Goal: Information Seeking & Learning: Check status

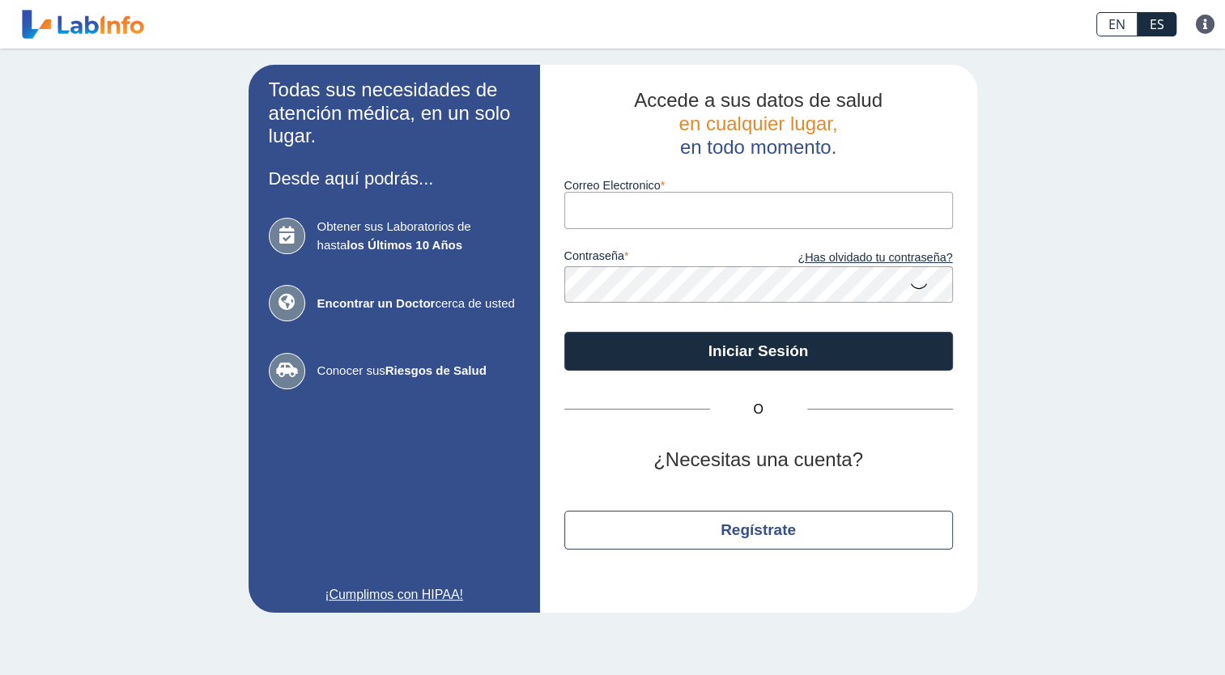
click at [594, 209] on input "Correo Electronico" at bounding box center [758, 210] width 389 height 36
type input "[EMAIL_ADDRESS][DOMAIN_NAME]"
click at [736, 215] on input "[EMAIL_ADDRESS][DOMAIN_NAME]" at bounding box center [758, 210] width 389 height 36
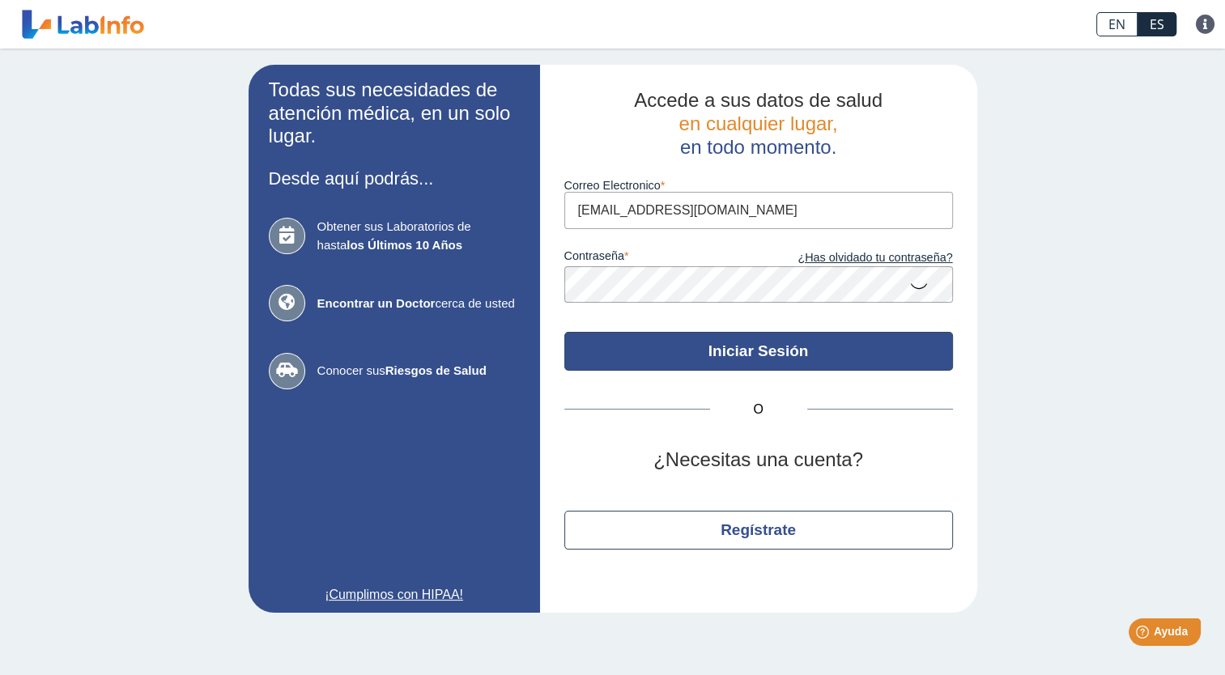
click at [794, 345] on button "Iniciar Sesión" at bounding box center [758, 351] width 389 height 39
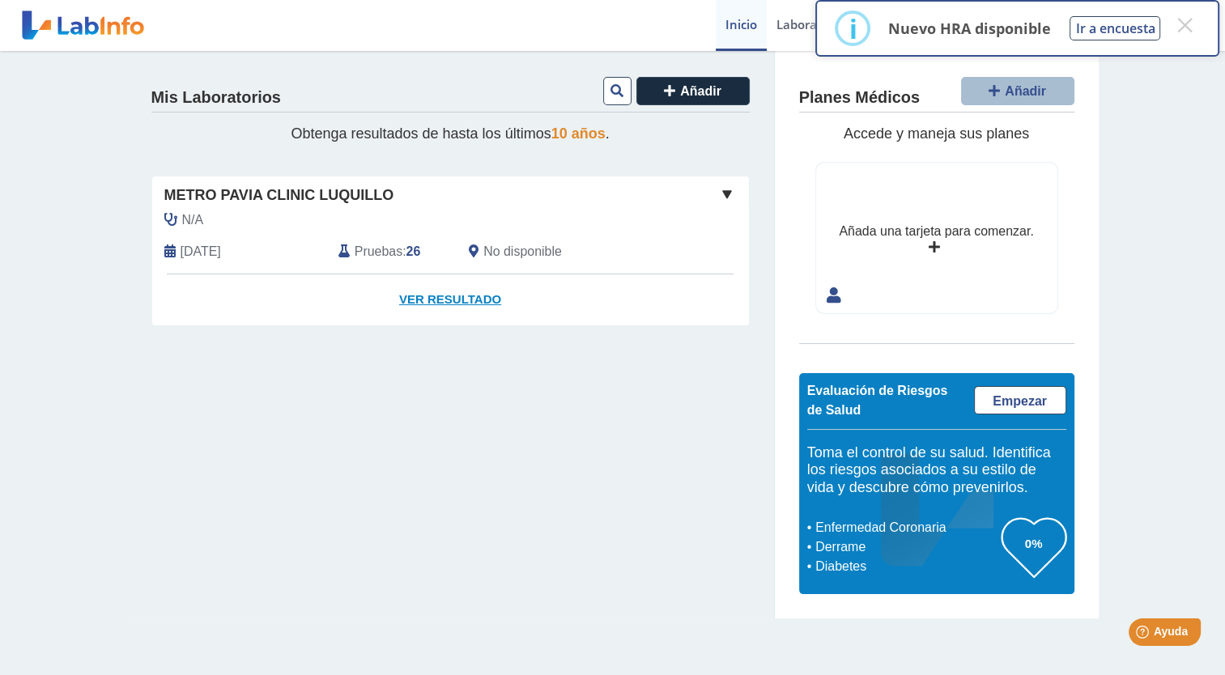
drag, startPoint x: 459, startPoint y: 300, endPoint x: 452, endPoint y: 296, distance: 8.3
click at [452, 296] on link "Ver Resultado" at bounding box center [450, 299] width 597 height 51
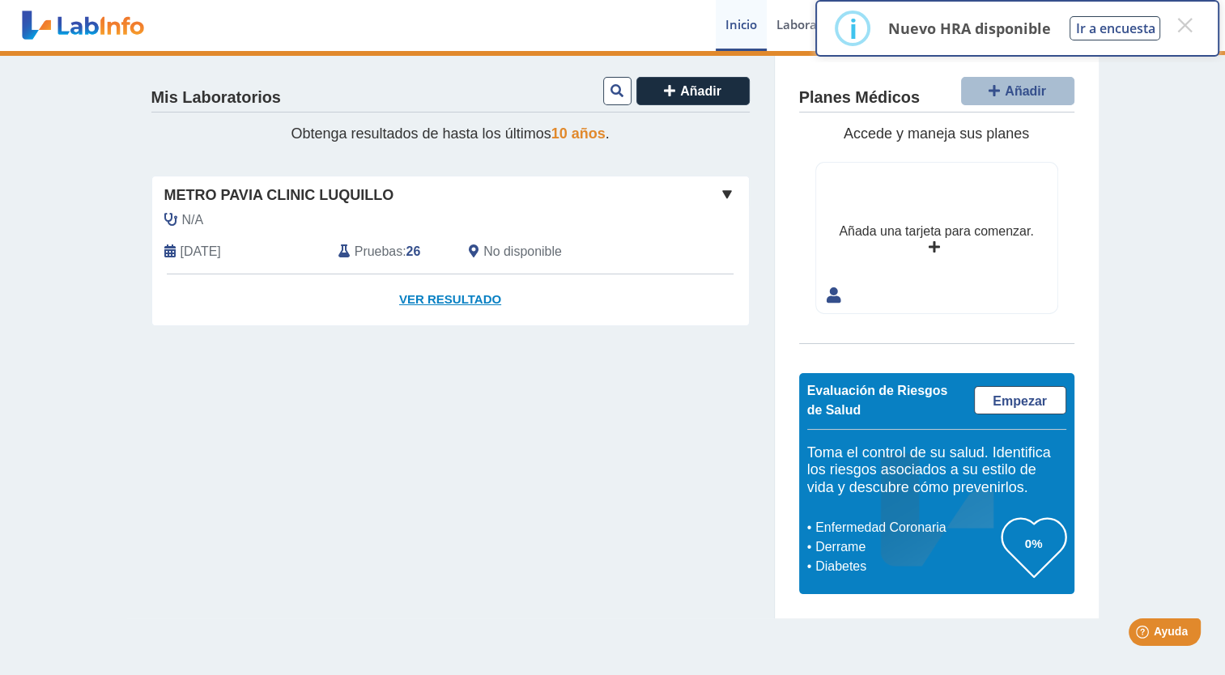
click at [444, 295] on link "Ver Resultado" at bounding box center [450, 299] width 597 height 51
click at [1184, 27] on button "×" at bounding box center [1184, 25] width 29 height 29
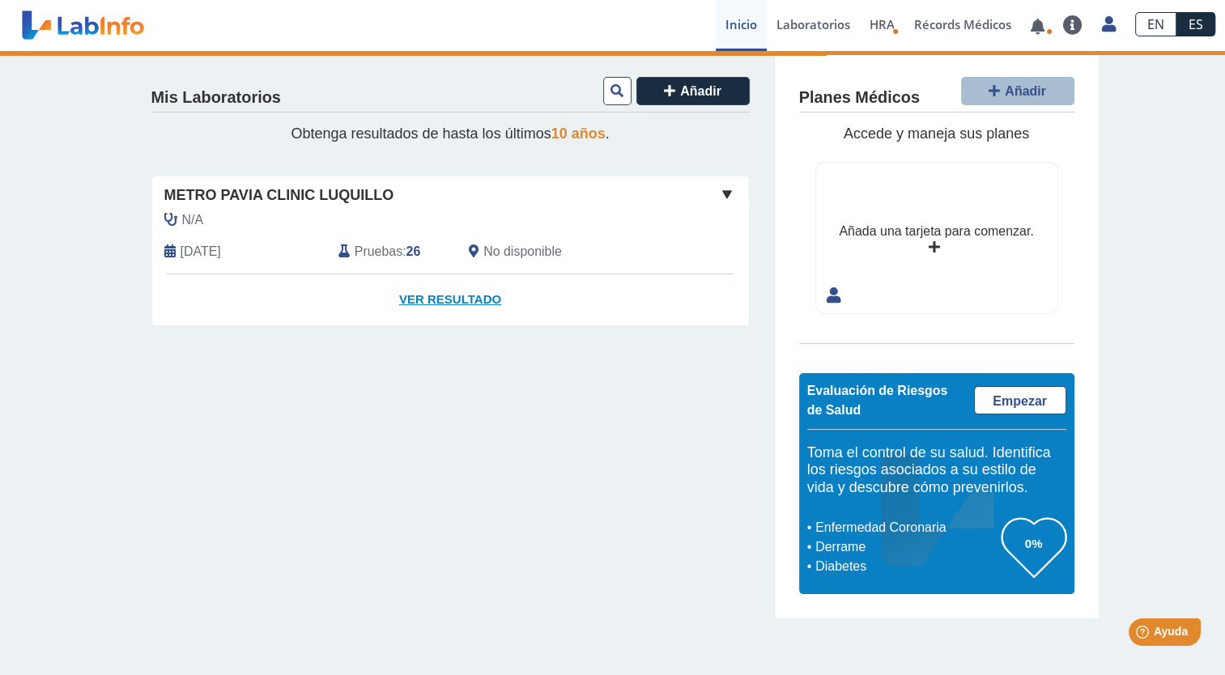
click at [473, 296] on link "Ver Resultado" at bounding box center [450, 299] width 597 height 51
click at [723, 193] on span at bounding box center [726, 194] width 19 height 19
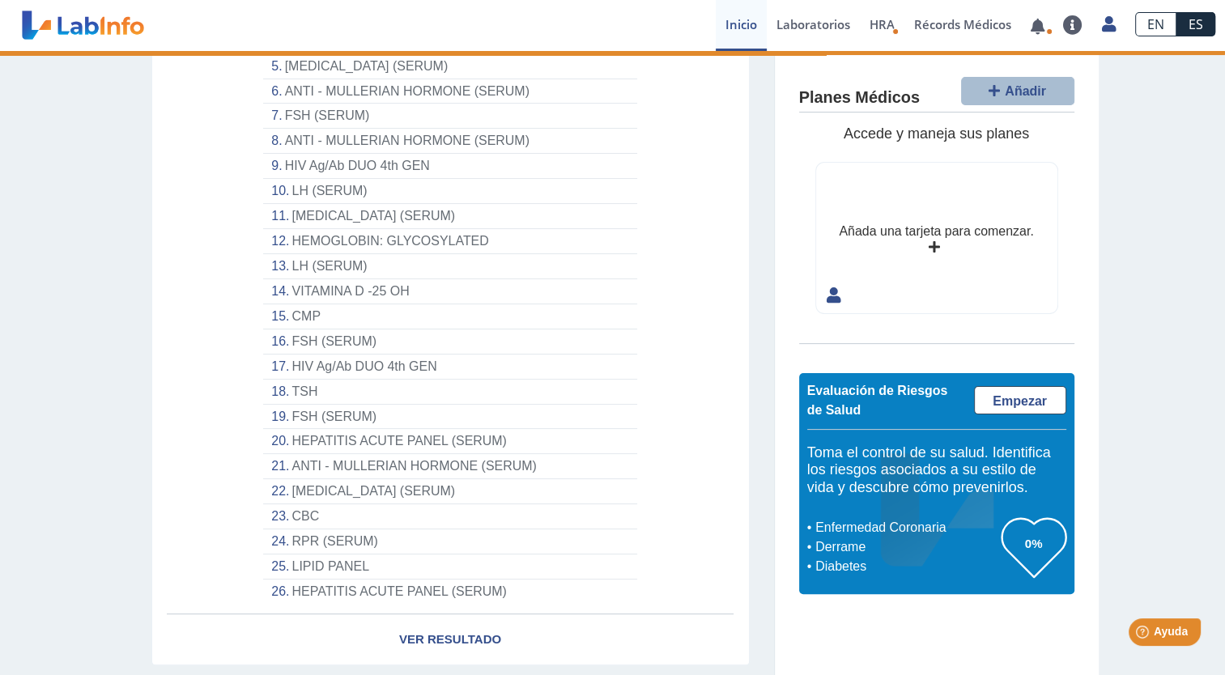
scroll to position [392, 0]
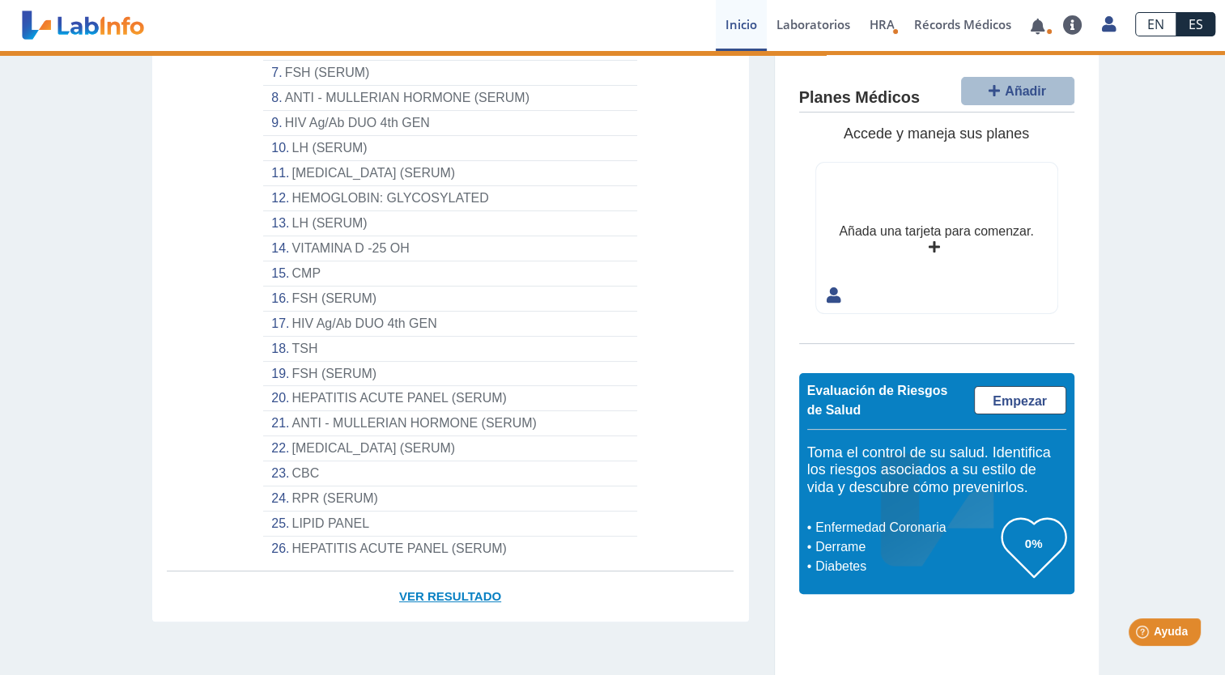
click at [457, 593] on link "Ver Resultado" at bounding box center [450, 597] width 597 height 51
click at [450, 589] on link "Ver Resultado" at bounding box center [450, 597] width 597 height 51
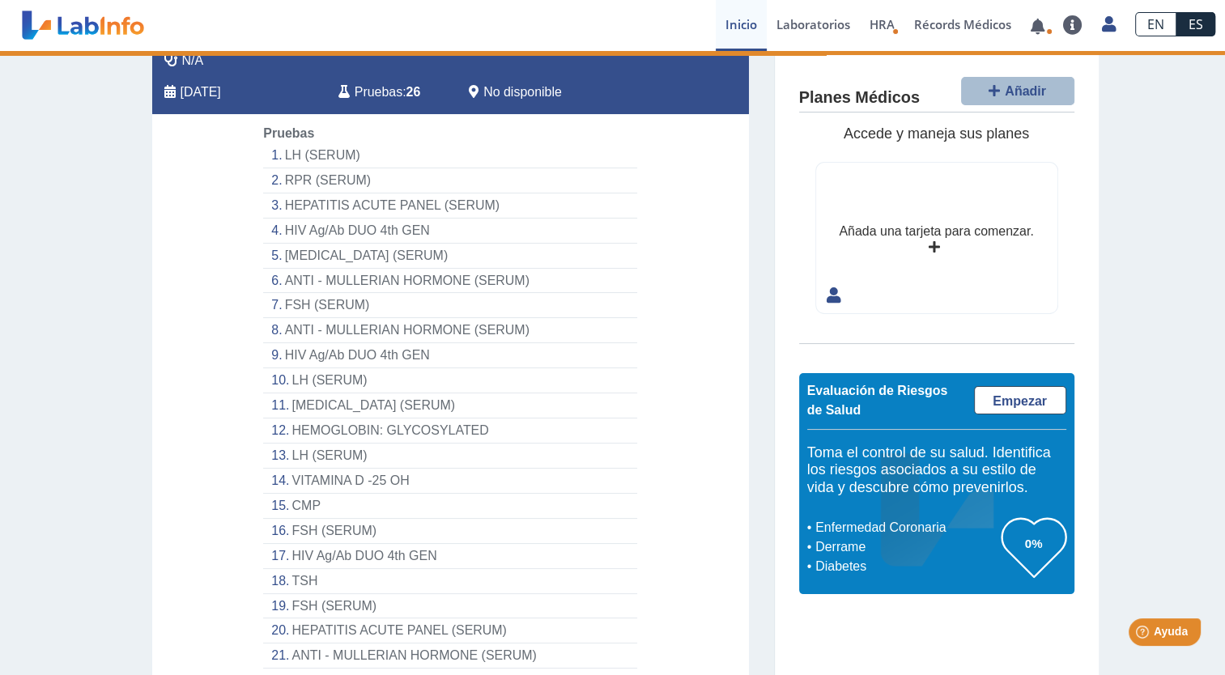
scroll to position [157, 0]
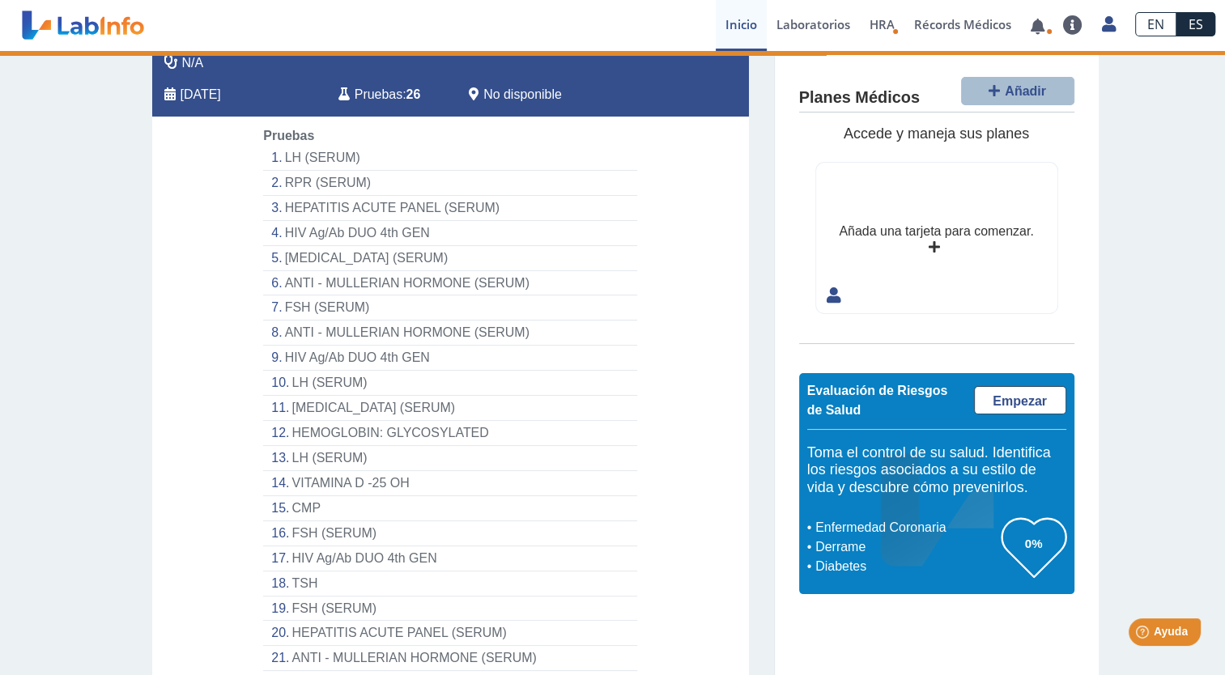
click at [329, 152] on li "LH (SERUM)" at bounding box center [449, 158] width 373 height 25
click at [295, 181] on li "RPR (SERUM)" at bounding box center [449, 183] width 373 height 25
click at [317, 210] on li "HEPATITIS ACUTE PANEL (SERUM)" at bounding box center [449, 208] width 373 height 25
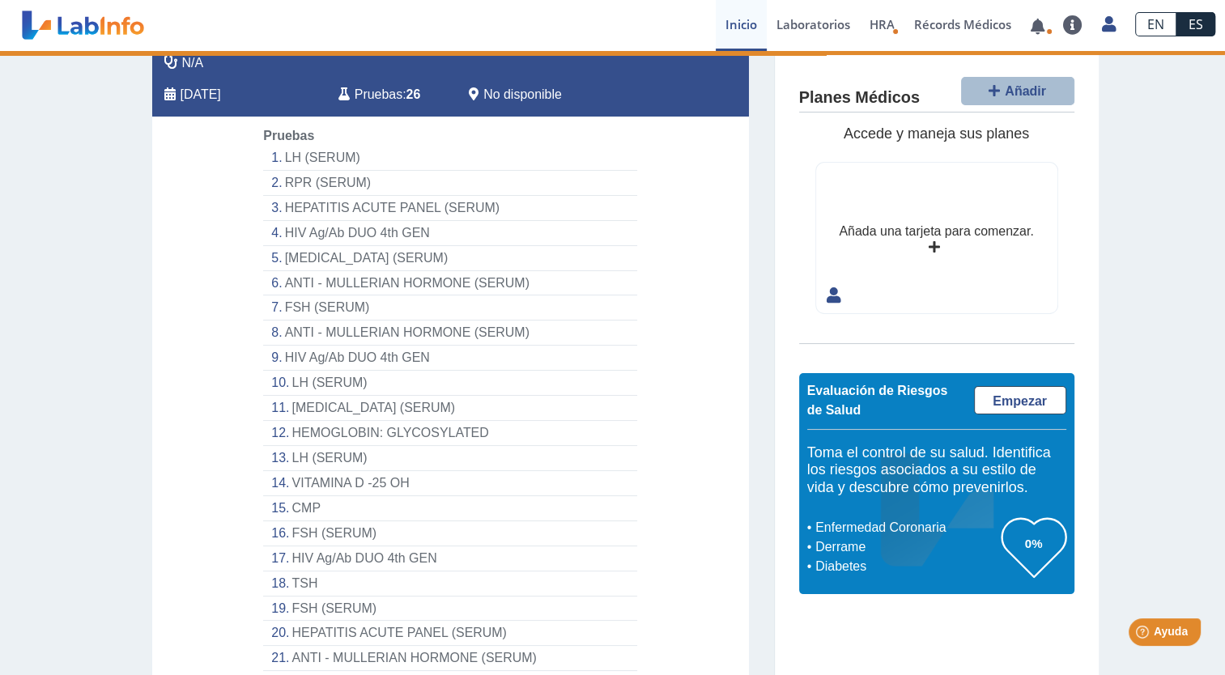
click at [317, 210] on li "HEPATITIS ACUTE PANEL (SERUM)" at bounding box center [449, 208] width 373 height 25
click at [311, 230] on li "HIV Ag/Ab DUO 4th GEN" at bounding box center [449, 233] width 373 height 25
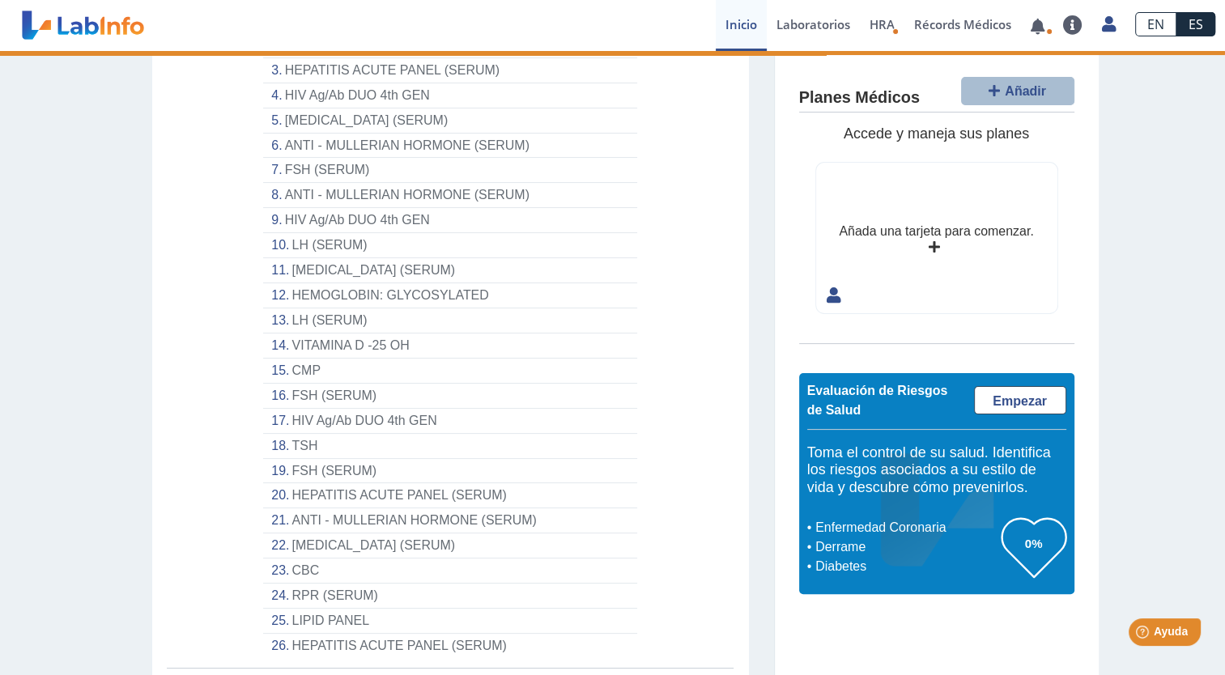
scroll to position [392, 0]
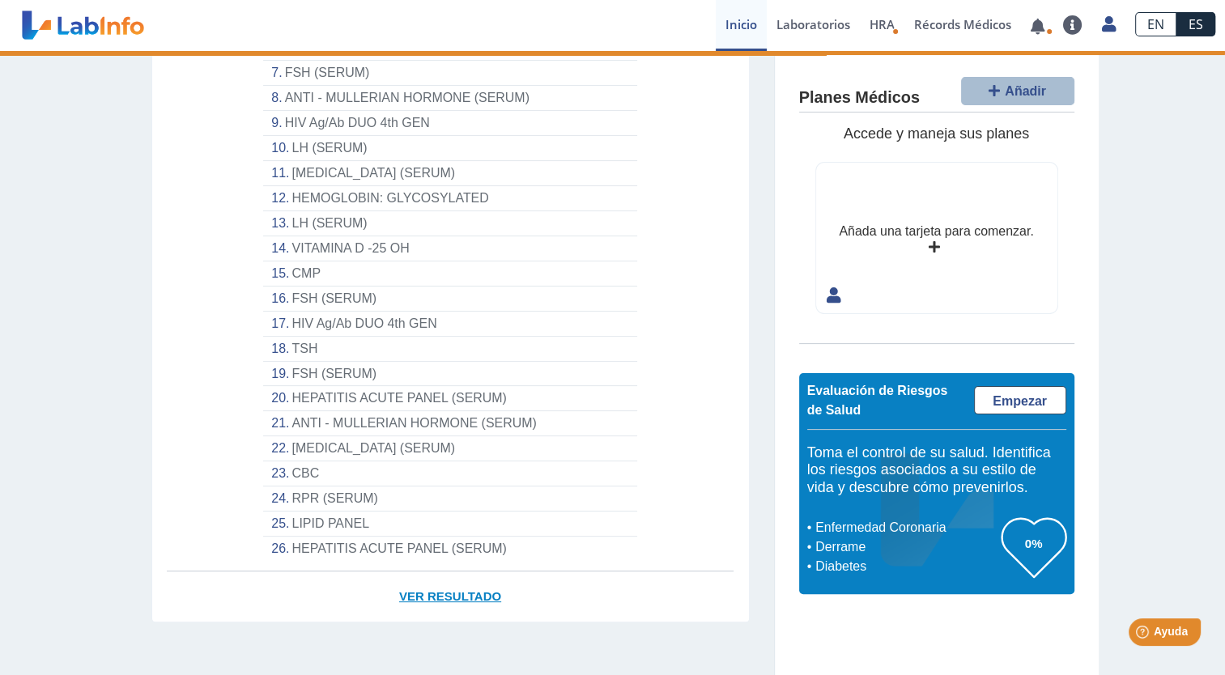
click at [445, 589] on link "Ver Resultado" at bounding box center [450, 597] width 597 height 51
click at [466, 581] on link "Ver Resultado" at bounding box center [450, 597] width 597 height 51
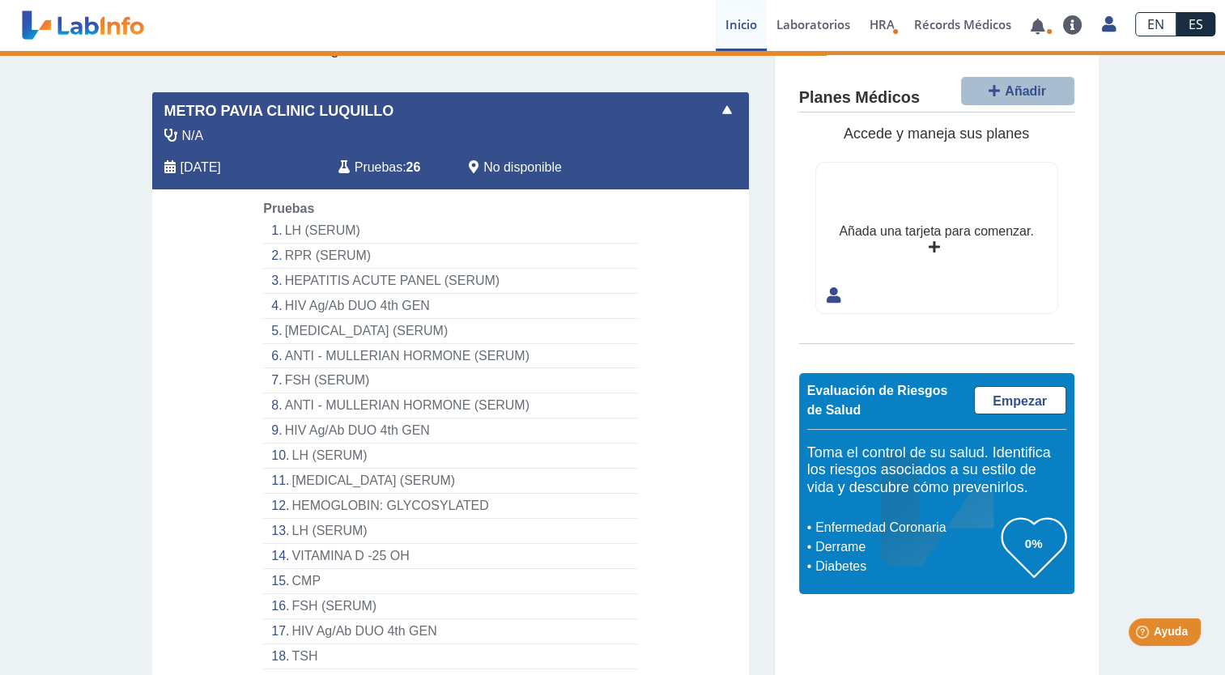
scroll to position [0, 0]
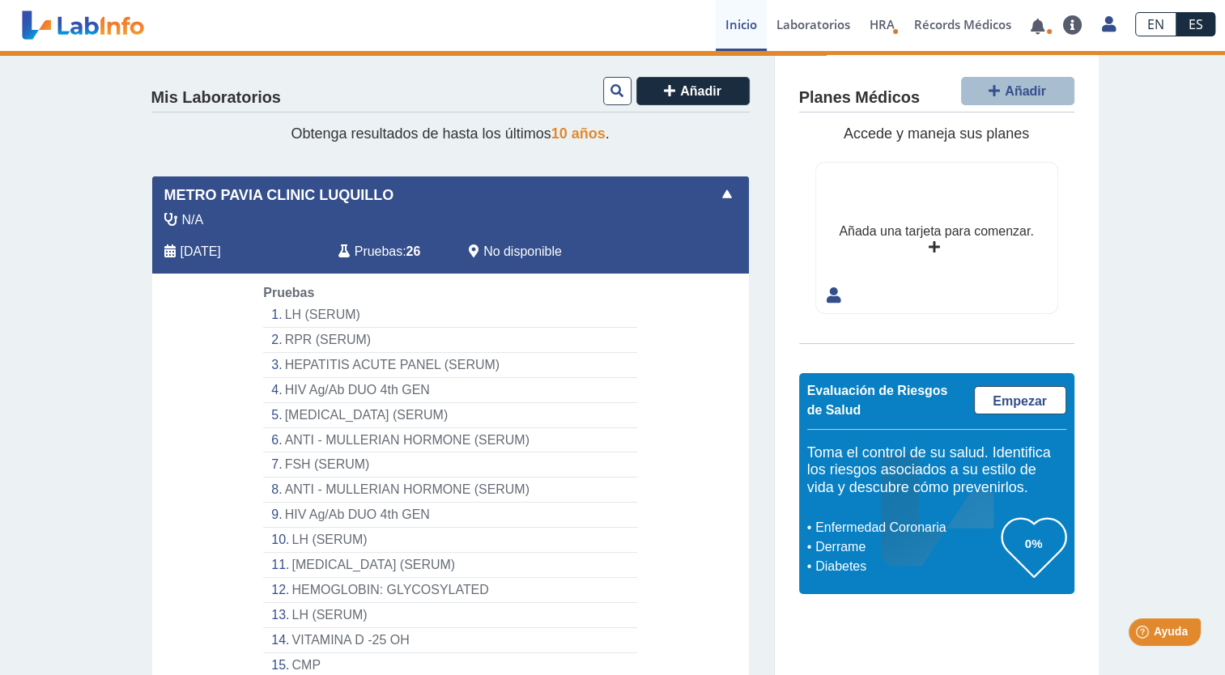
click at [717, 191] on span at bounding box center [726, 194] width 19 height 19
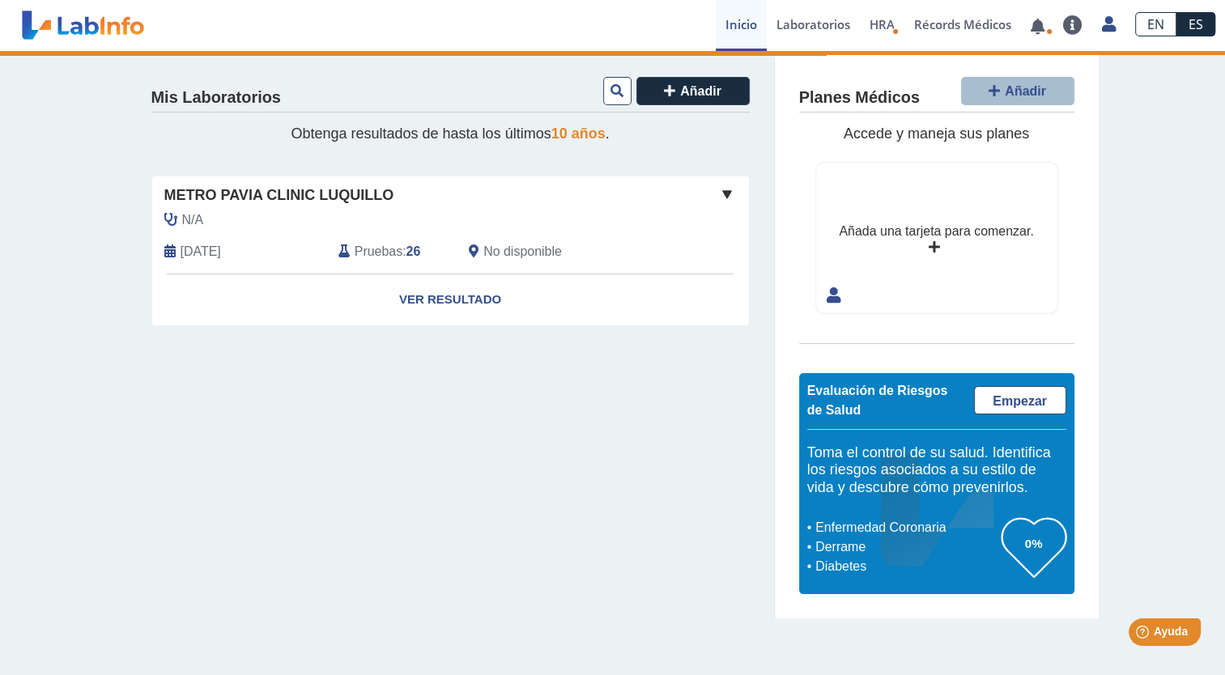
click at [217, 246] on span "[DATE]" at bounding box center [201, 251] width 40 height 19
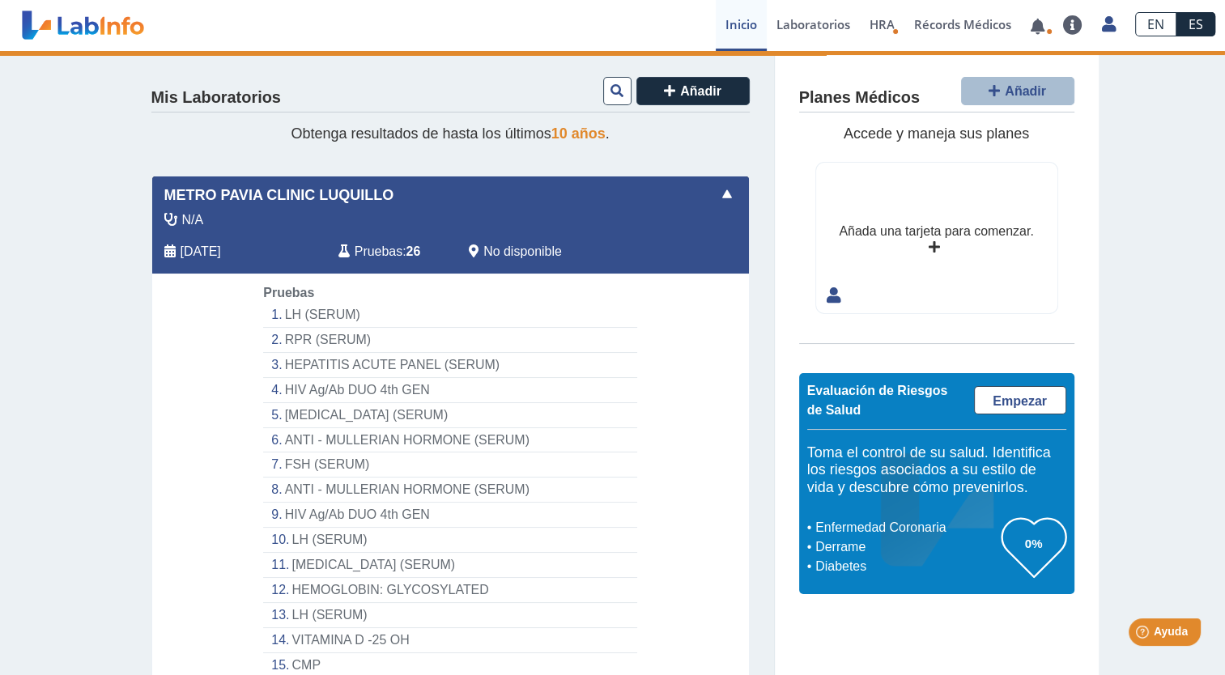
click at [376, 406] on li "[MEDICAL_DATA] (SERUM)" at bounding box center [449, 415] width 373 height 25
click at [373, 439] on li "ANTI - MULLERIAN HORMONE (SERUM)" at bounding box center [449, 440] width 373 height 25
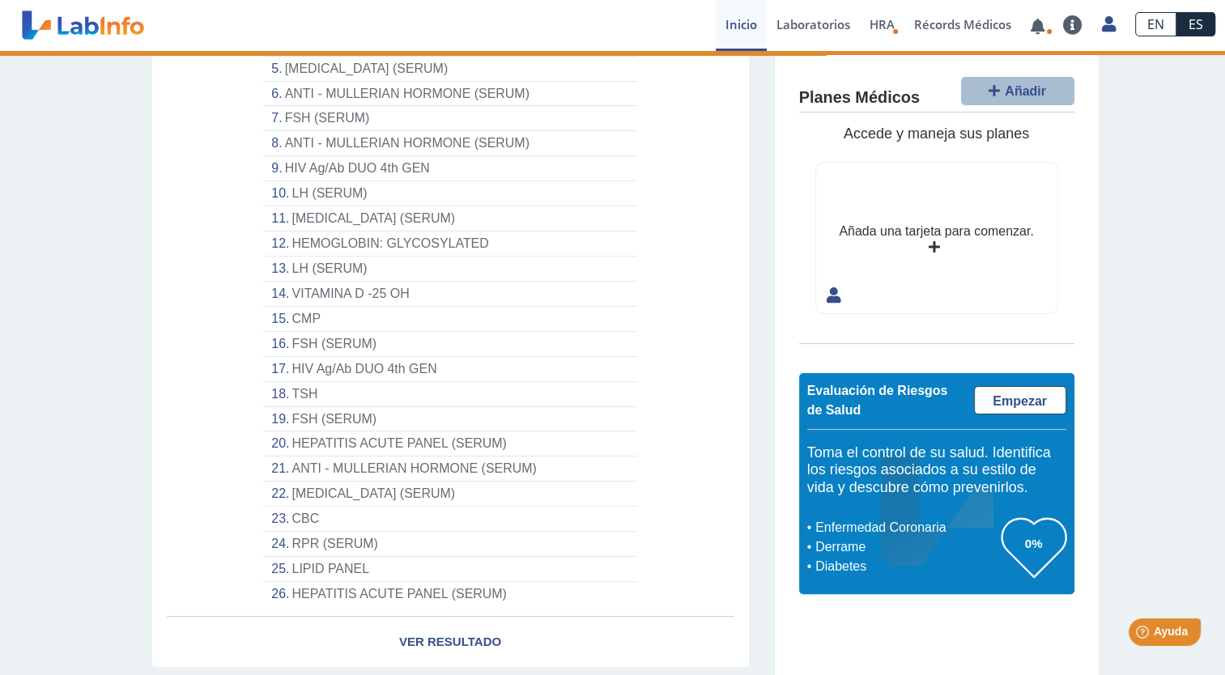
scroll to position [392, 0]
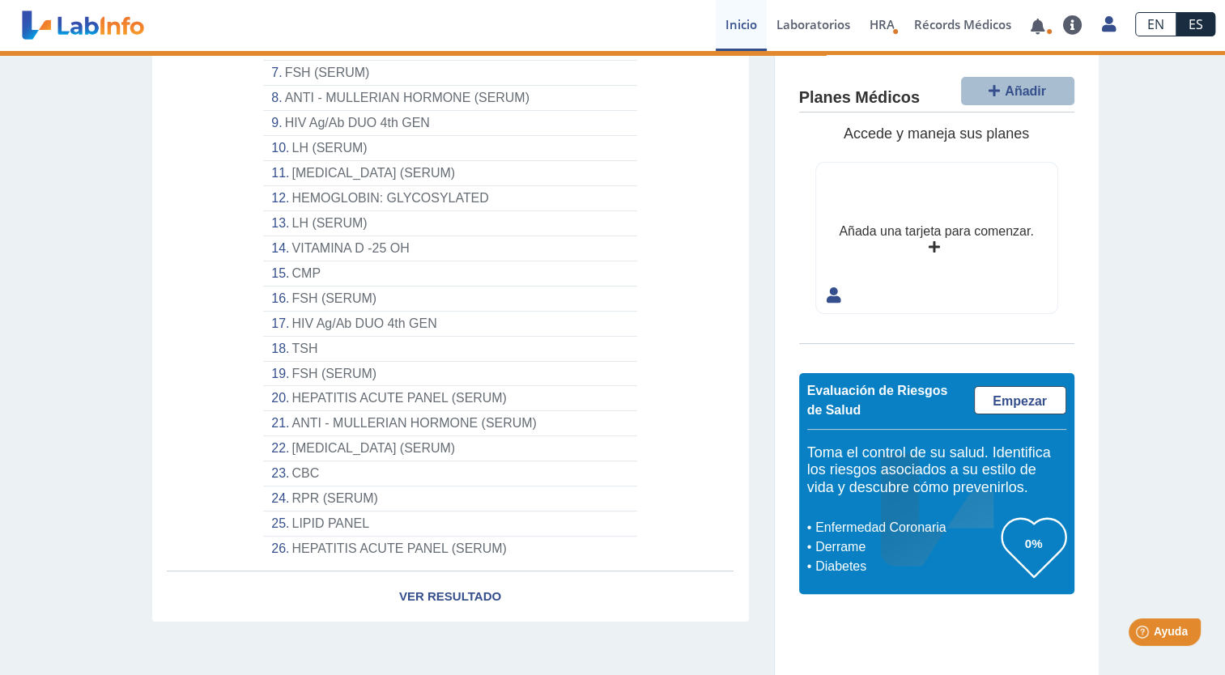
click at [436, 538] on li "HEPATITIS ACUTE PANEL (SERUM)" at bounding box center [449, 549] width 373 height 24
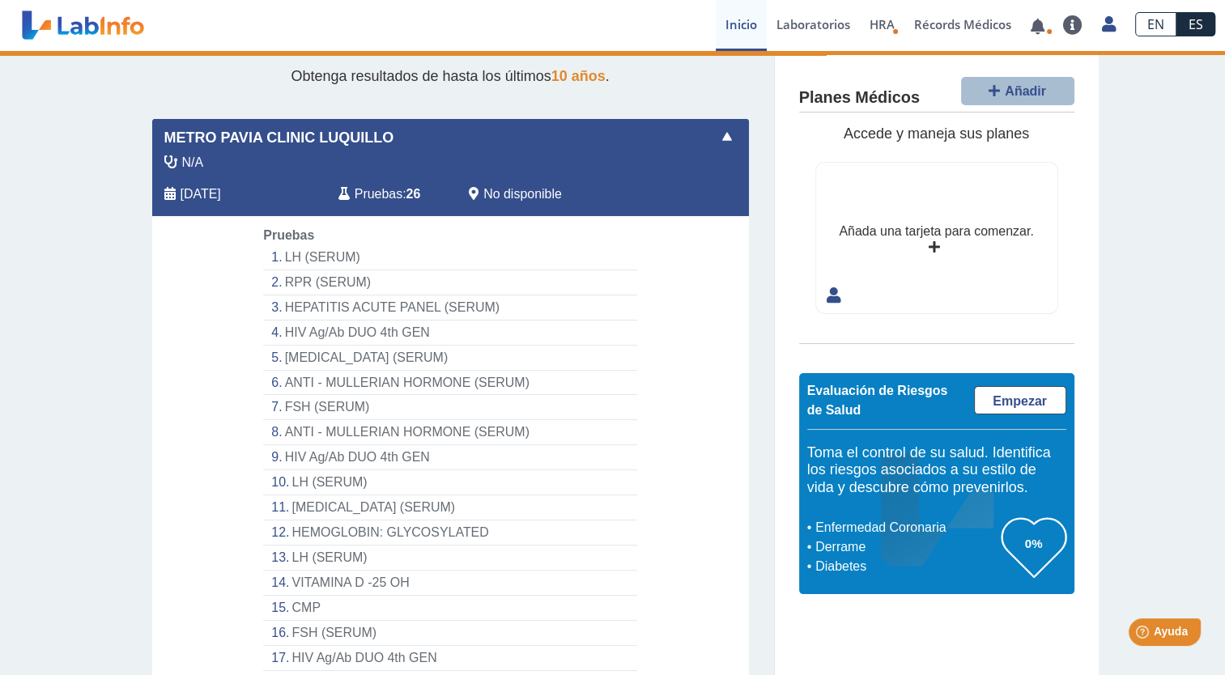
scroll to position [0, 0]
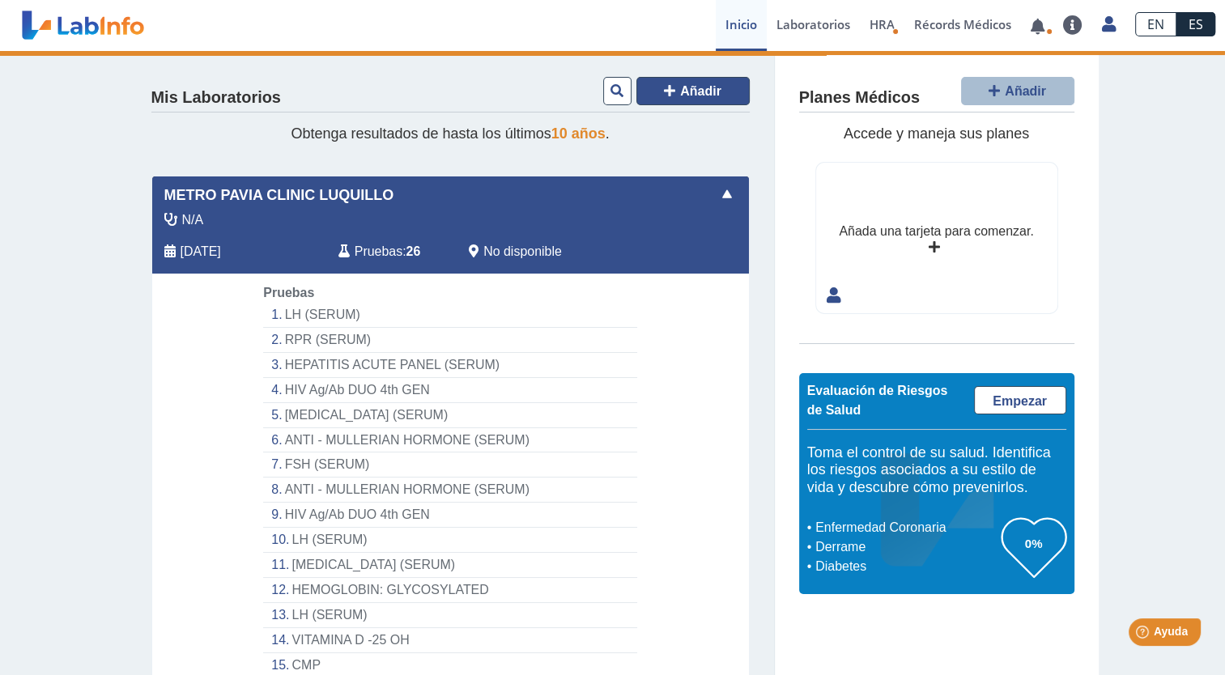
click at [664, 87] on icon at bounding box center [669, 90] width 11 height 13
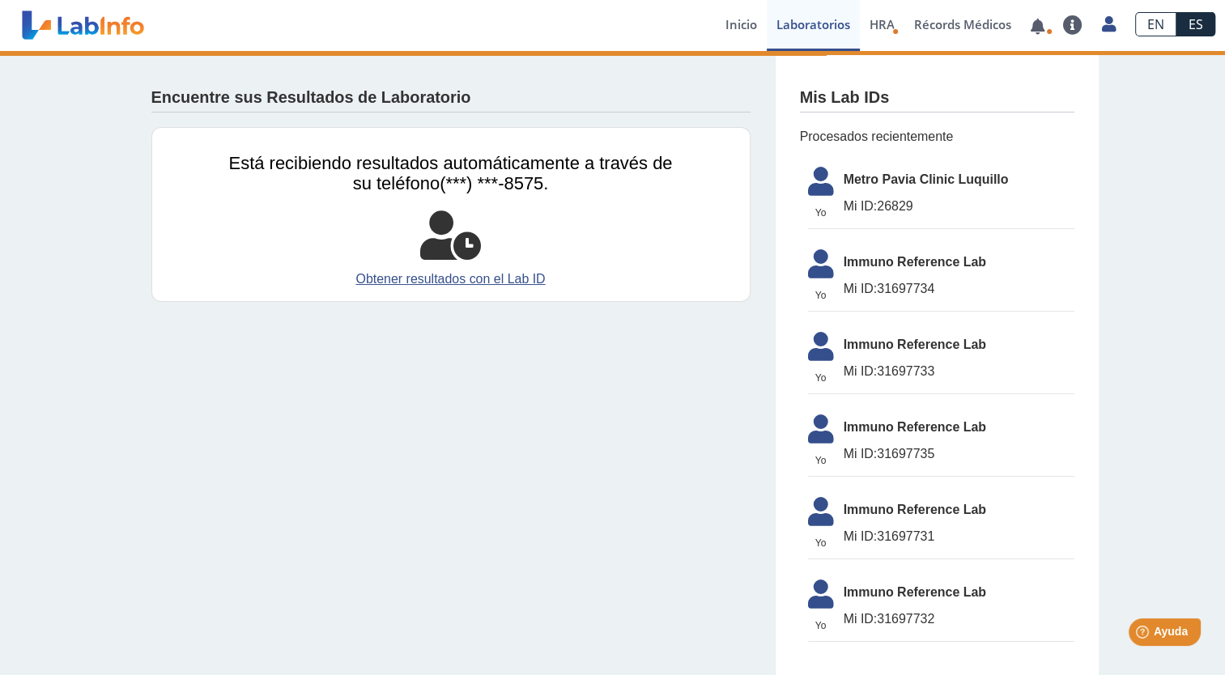
scroll to position [10, 0]
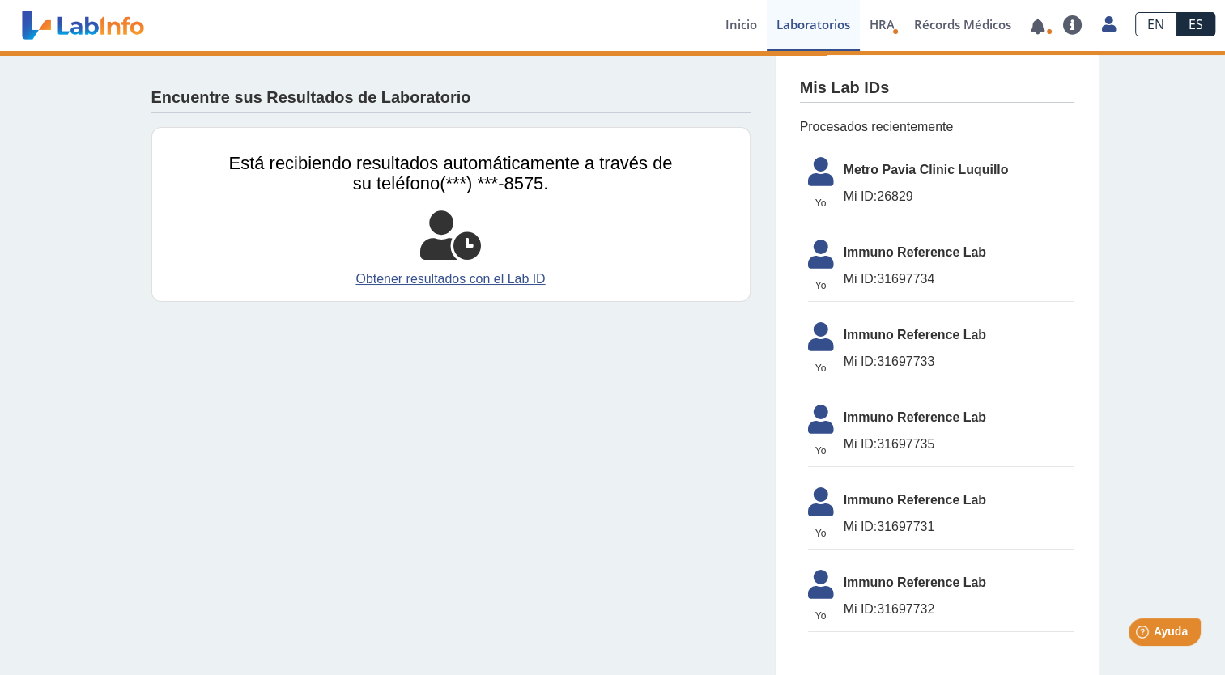
click at [897, 612] on span "Mi ID: 31697732" at bounding box center [959, 609] width 231 height 19
click at [874, 606] on span "Mi ID: 31697732" at bounding box center [959, 609] width 231 height 19
drag, startPoint x: 874, startPoint y: 606, endPoint x: 740, endPoint y: 535, distance: 152.1
click at [740, 535] on app-lab-results-create "Encuentre sus Resultados de Laboratorio Está recibiendo resultados automáticame…" at bounding box center [613, 359] width 972 height 637
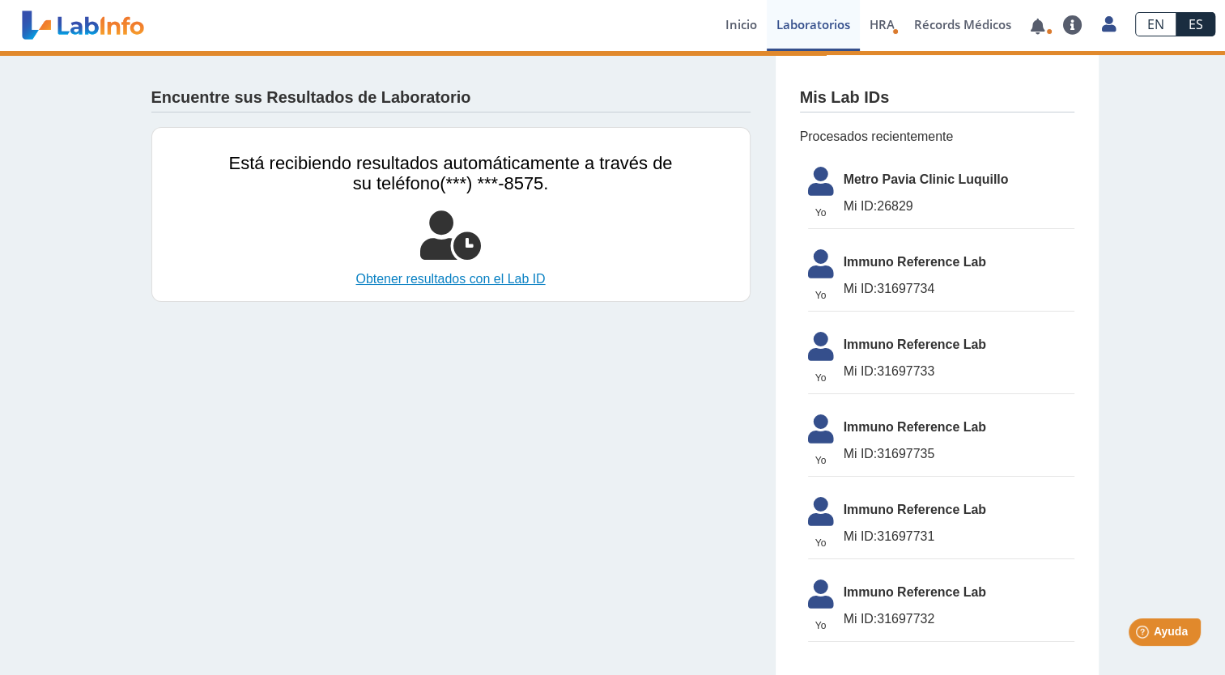
click at [500, 273] on link "Obtener resultados con el Lab ID" at bounding box center [451, 279] width 444 height 19
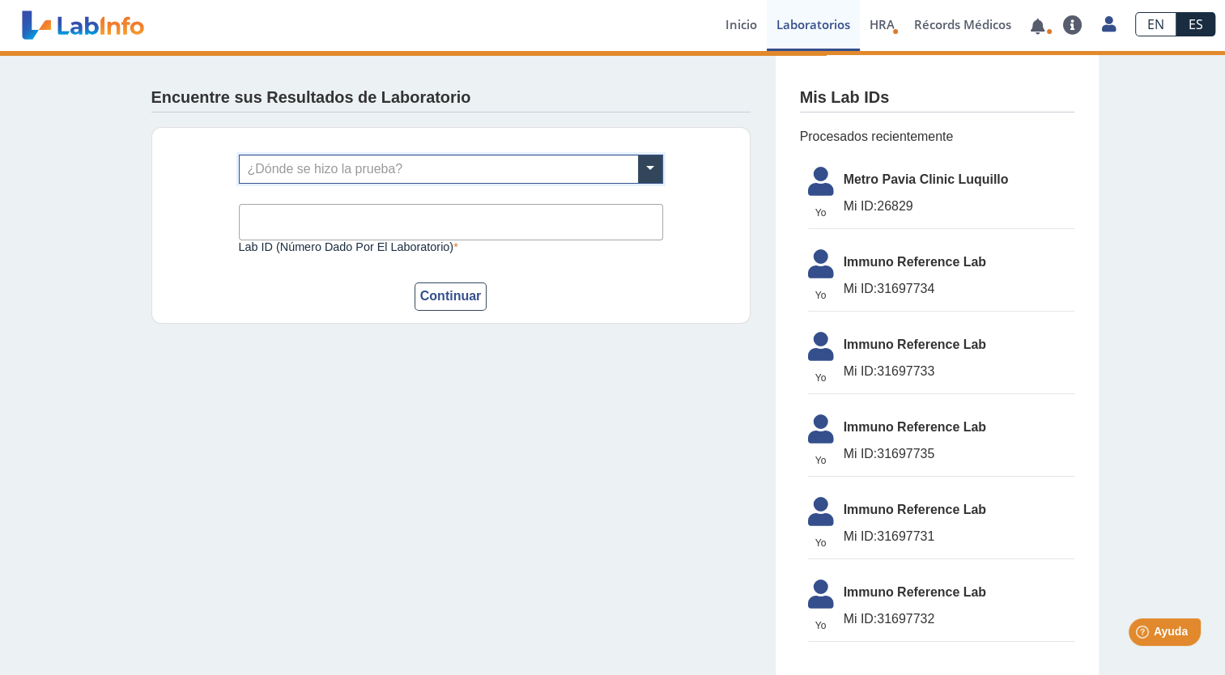
click at [500, 273] on form "¿Dónde se hizo la prueba? Lab ID (número dado por el laboratorio) Este campo es…" at bounding box center [451, 233] width 424 height 156
click at [382, 220] on input "Lab ID (número dado por el laboratorio)" at bounding box center [451, 222] width 424 height 36
type input "Lu"
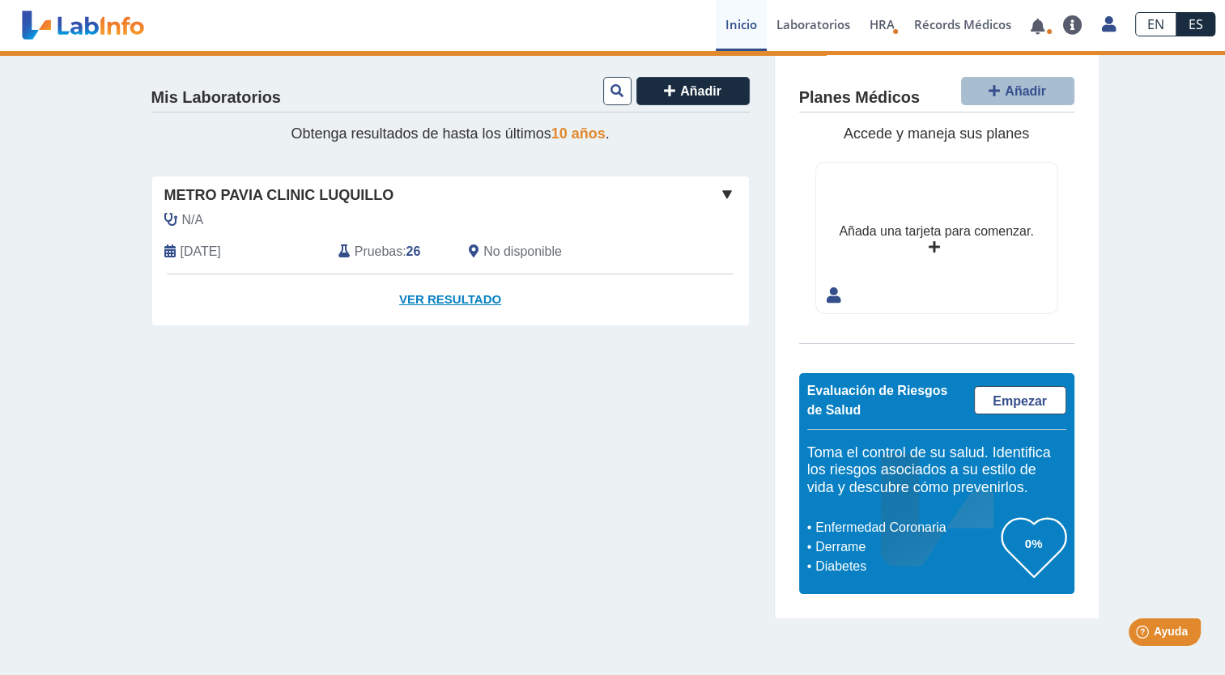
click at [418, 290] on link "Ver Resultado" at bounding box center [450, 299] width 597 height 51
click at [424, 293] on link "Ver Resultado" at bounding box center [450, 299] width 597 height 51
click at [221, 246] on span "[DATE]" at bounding box center [201, 251] width 40 height 19
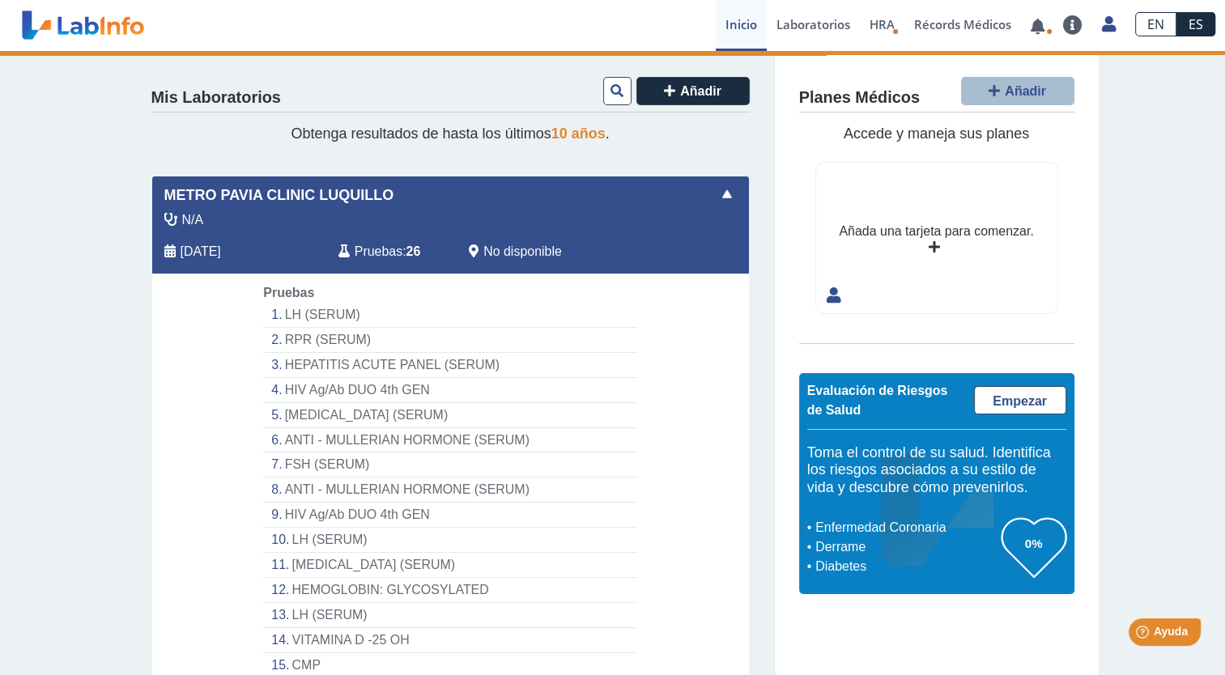
click at [327, 308] on li "LH (SERUM)" at bounding box center [449, 315] width 373 height 25
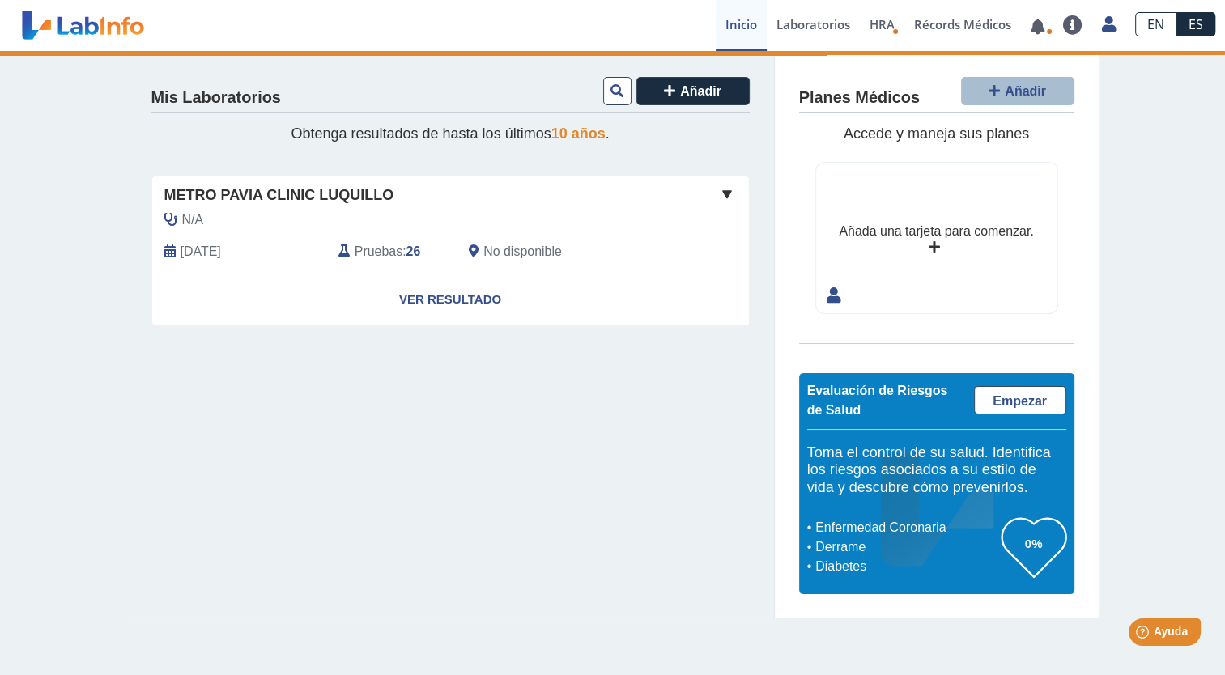
click at [327, 308] on link "Ver Resultado" at bounding box center [450, 299] width 597 height 51
click at [820, 24] on link "Laboratorios" at bounding box center [813, 25] width 93 height 51
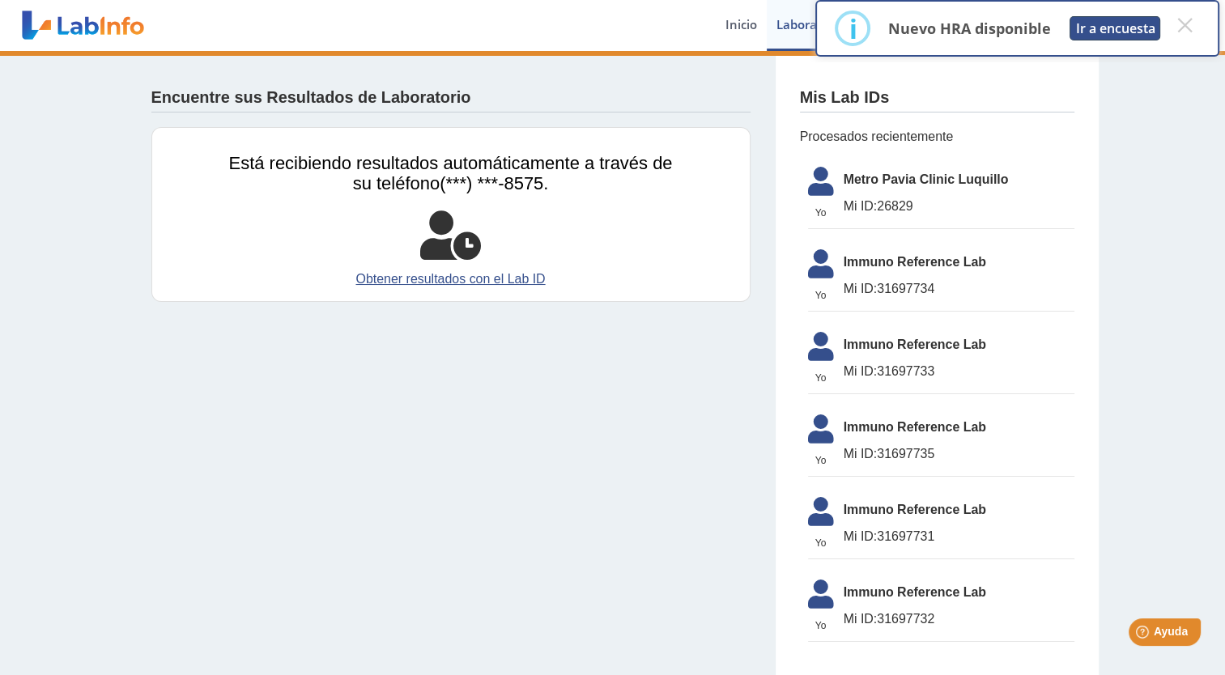
click at [1103, 29] on button "Ir a encuesta" at bounding box center [1114, 28] width 91 height 24
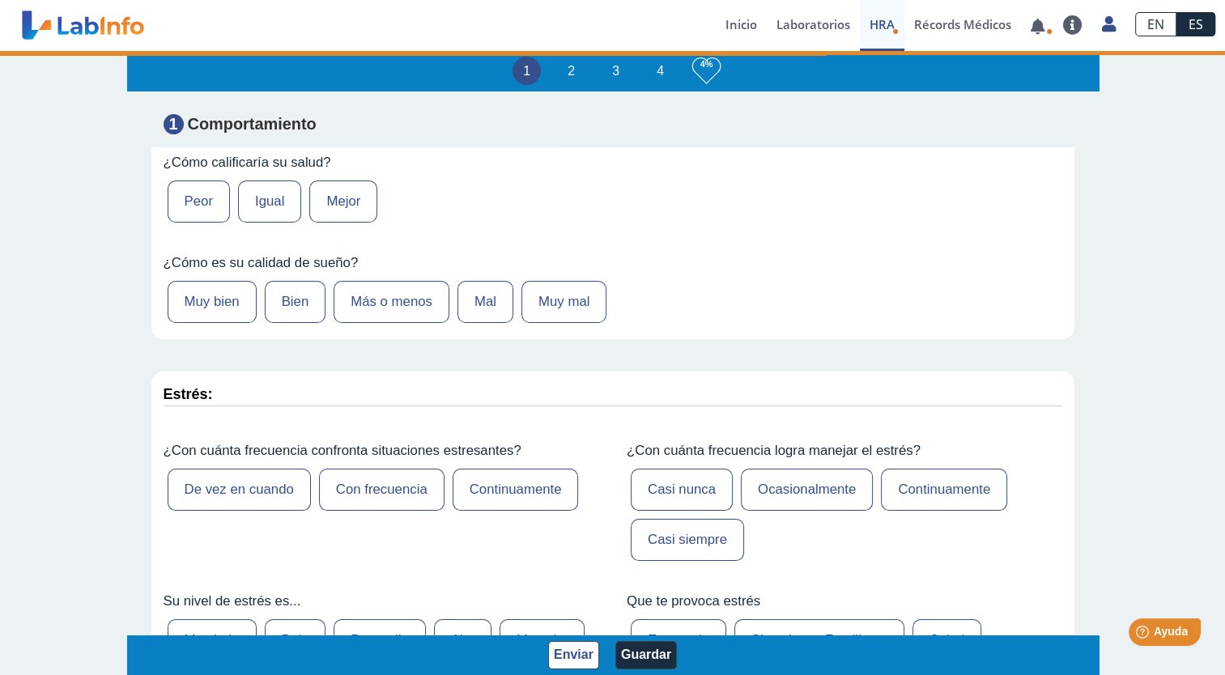
scroll to position [280, 0]
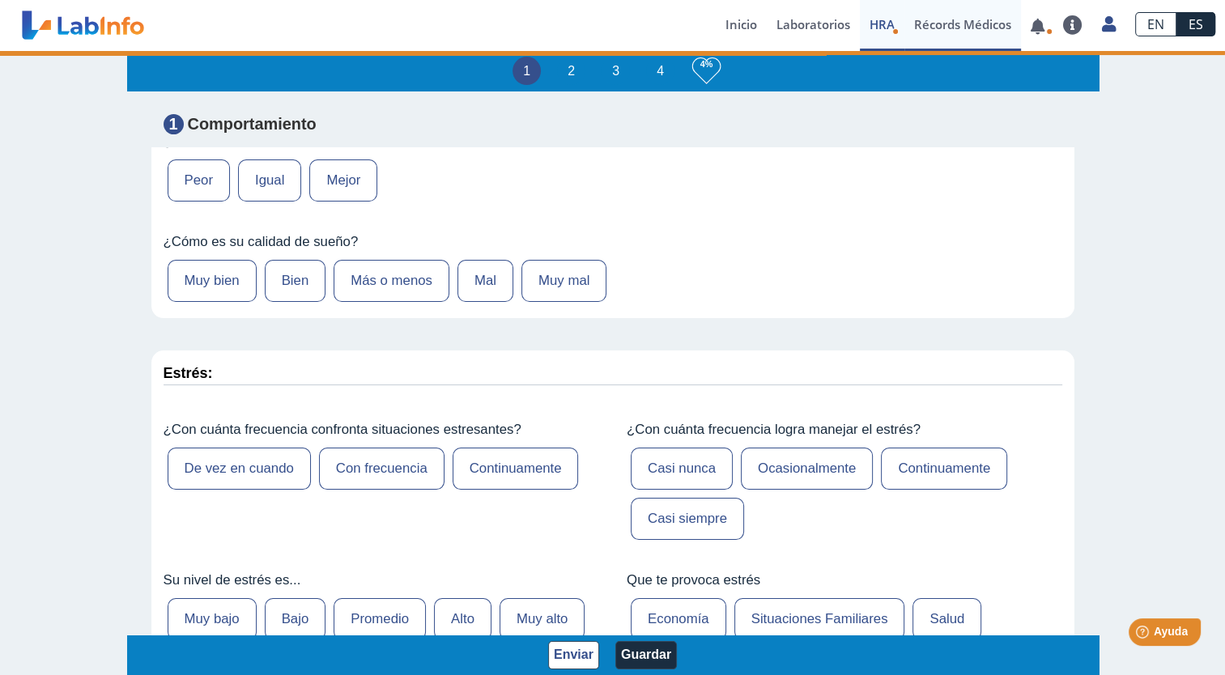
click at [976, 24] on link "Récords Médicos" at bounding box center [962, 25] width 117 height 51
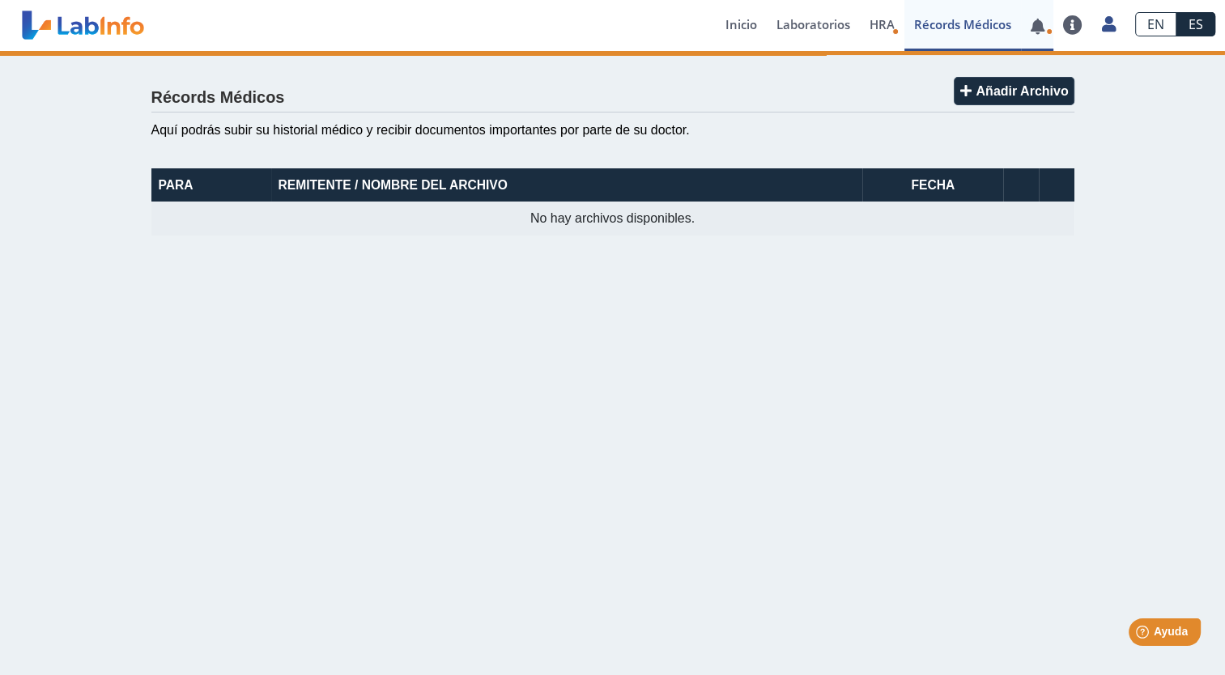
click at [1036, 22] on link at bounding box center [1037, 26] width 33 height 12
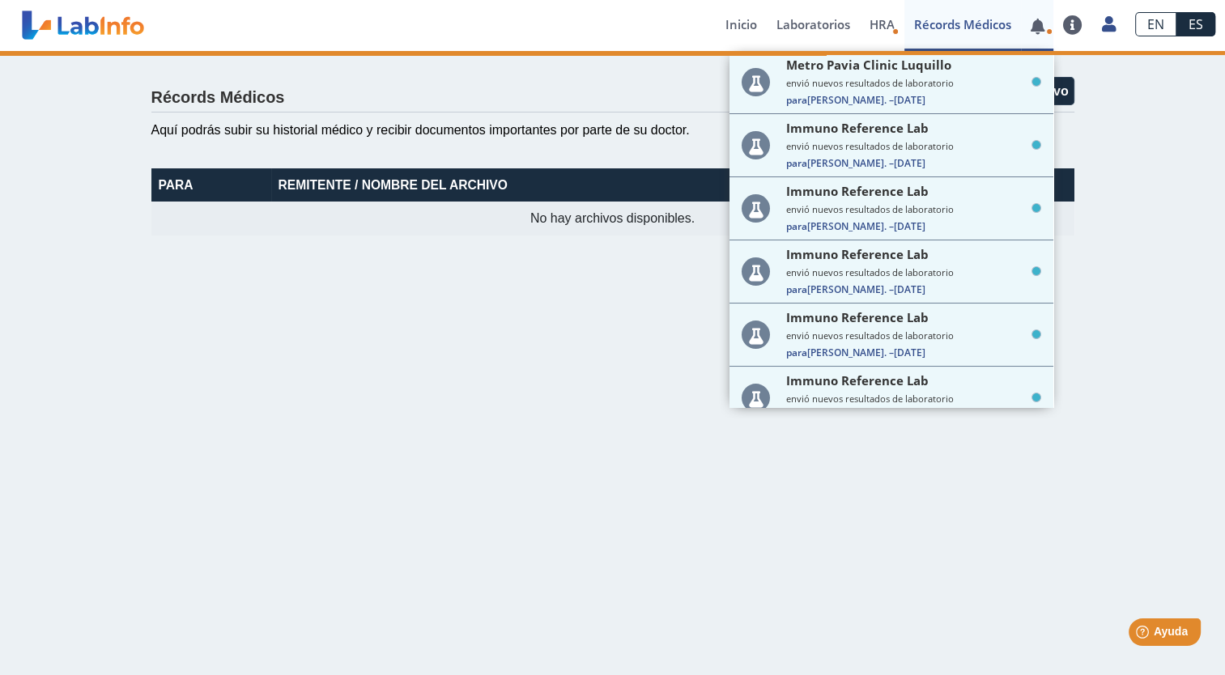
click at [1036, 27] on link at bounding box center [1037, 26] width 33 height 12
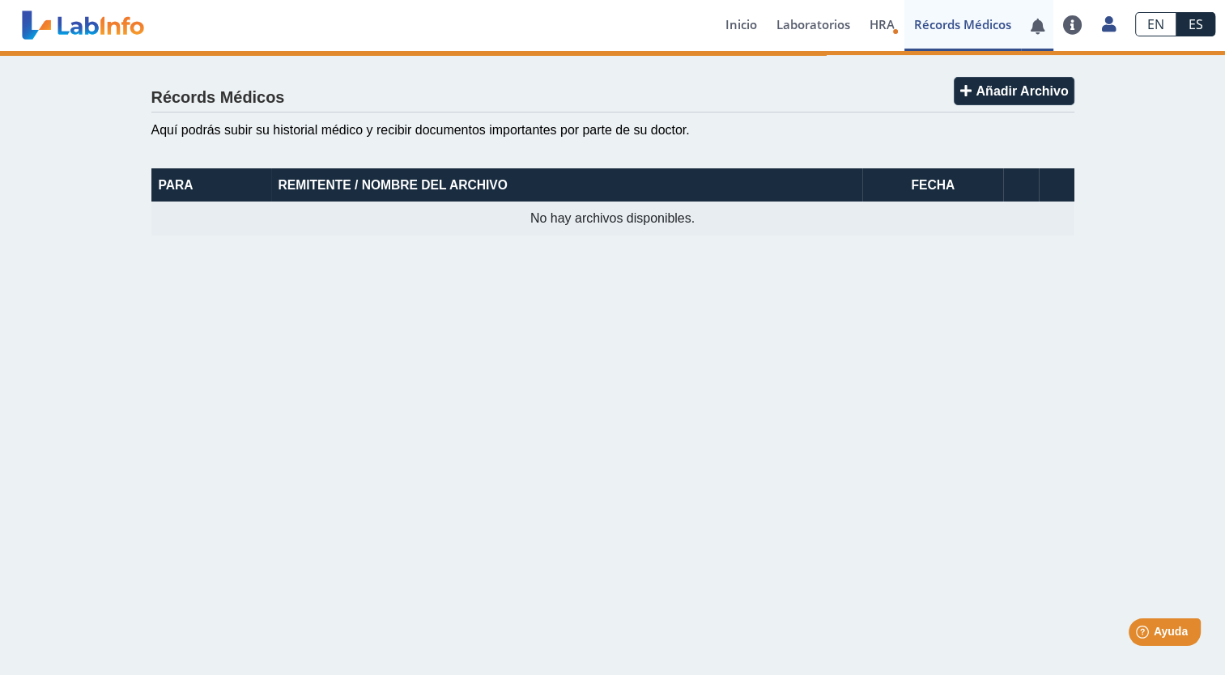
click at [1041, 24] on link at bounding box center [1037, 26] width 33 height 12
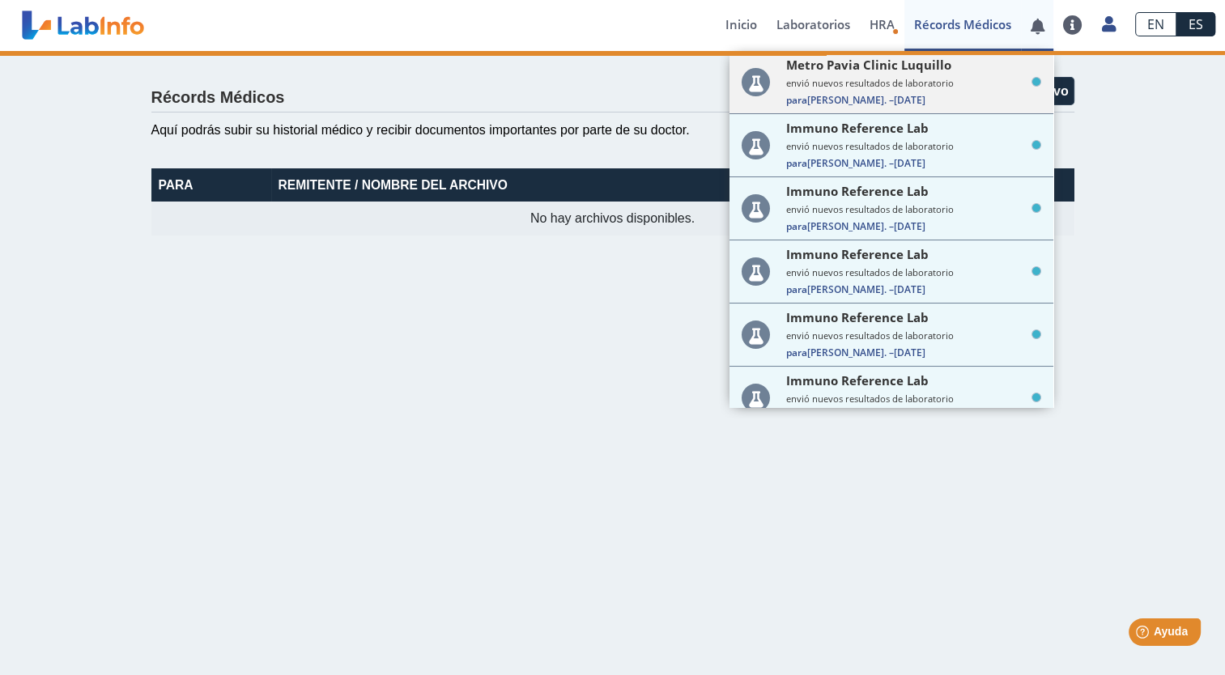
click at [925, 84] on small "envió nuevos resultados de laboratorio" at bounding box center [913, 83] width 255 height 12
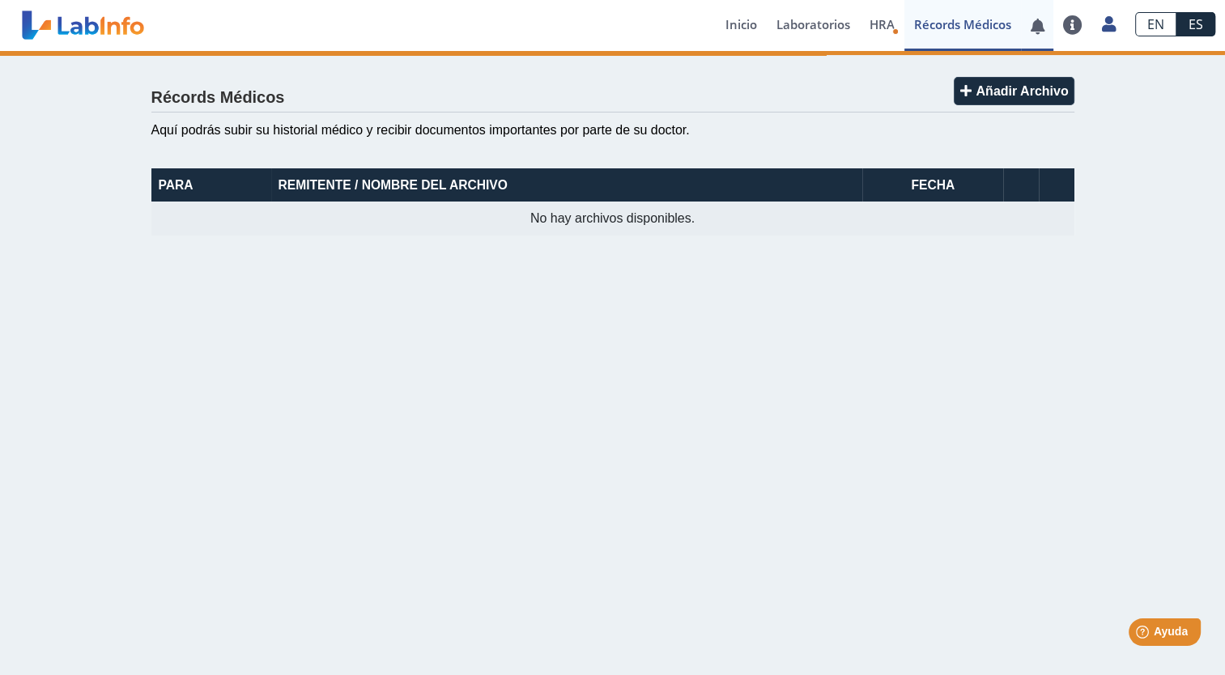
click at [1036, 27] on link at bounding box center [1037, 26] width 33 height 12
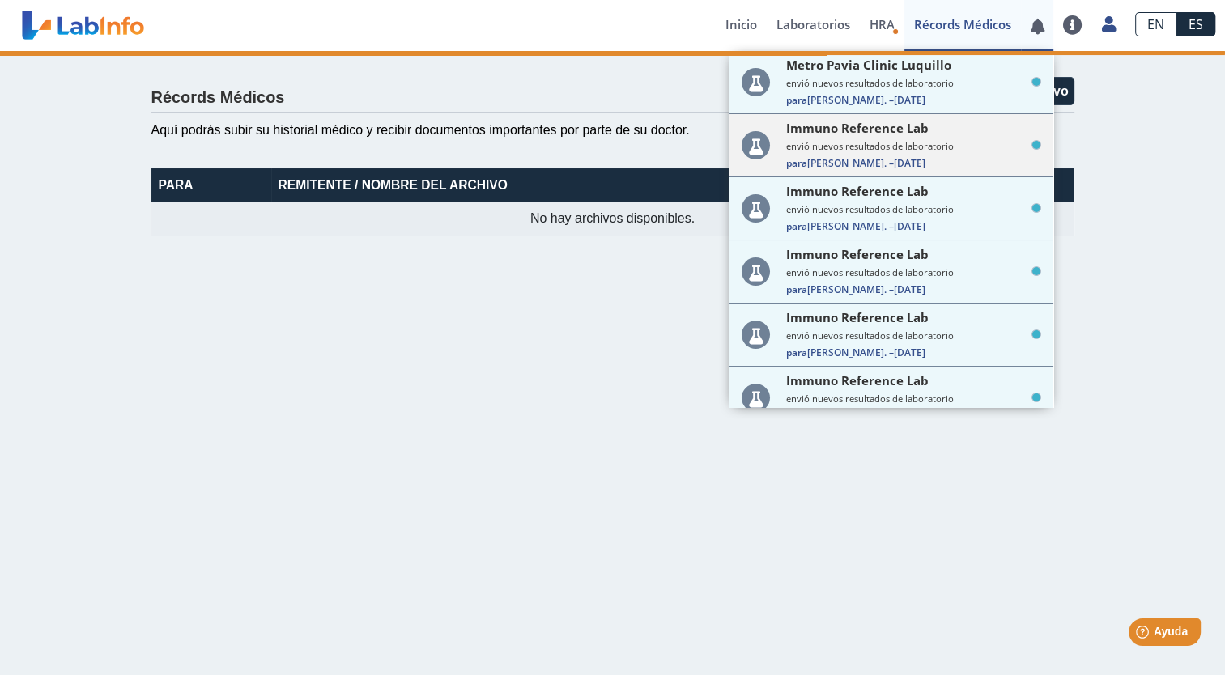
click at [950, 142] on small "envió nuevos resultados de laboratorio" at bounding box center [913, 146] width 255 height 12
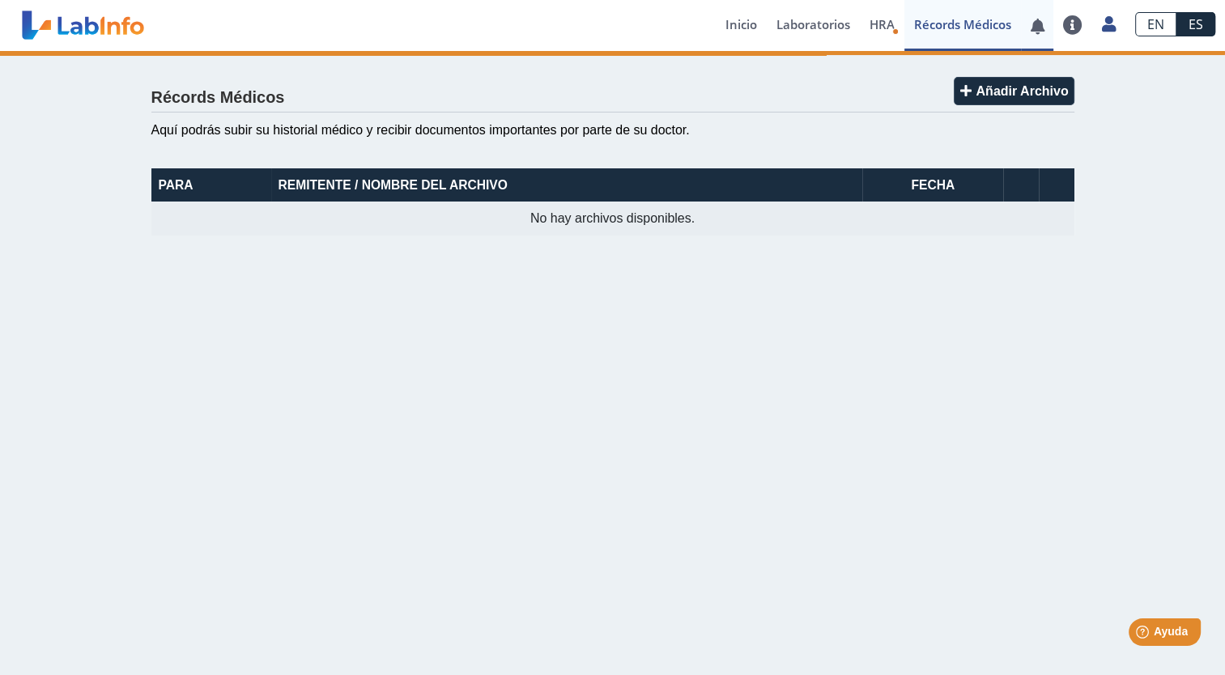
click at [1036, 22] on link at bounding box center [1037, 26] width 33 height 12
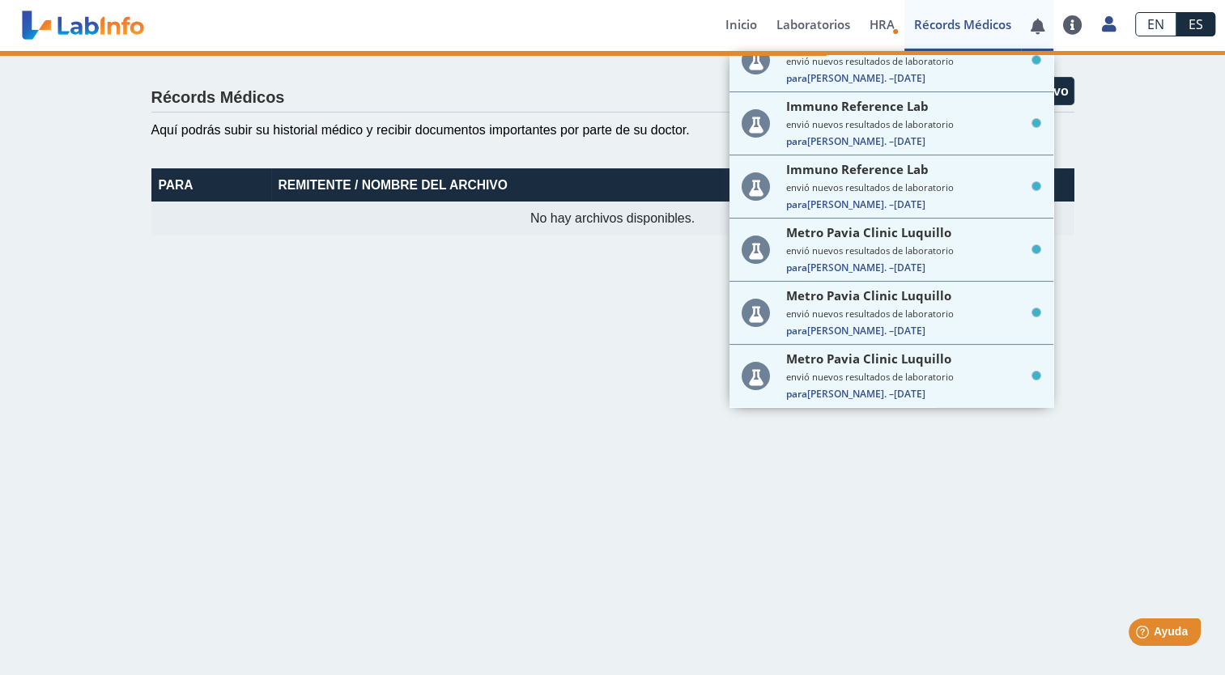
scroll to position [266, 0]
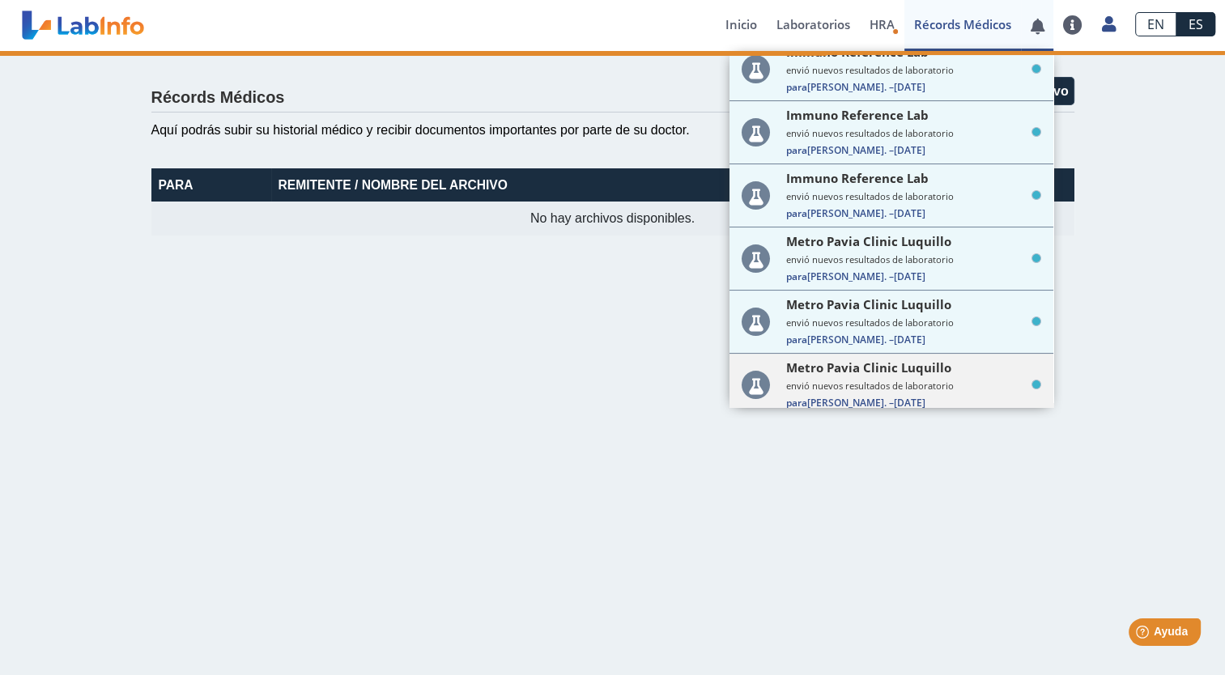
click at [894, 369] on div "Metro Pavia Clinic Luquillo envió nuevos resultados de laboratorio Para Giselle…" at bounding box center [913, 384] width 255 height 50
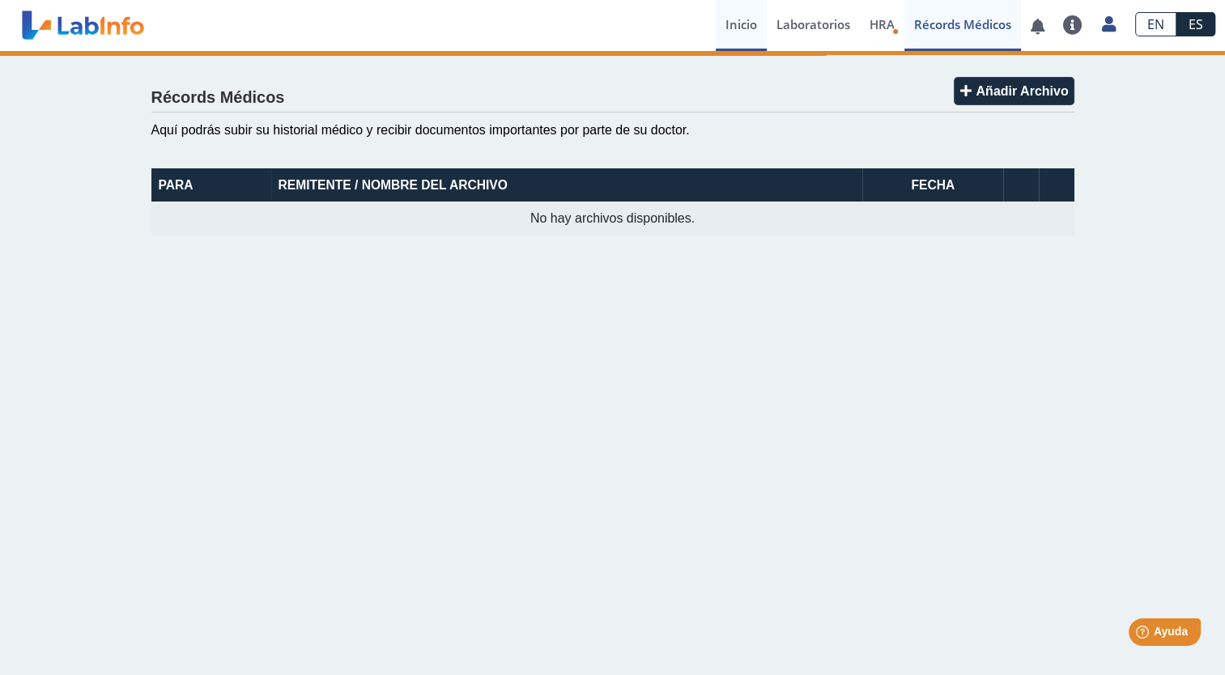
click at [746, 25] on link "Inicio" at bounding box center [741, 25] width 51 height 51
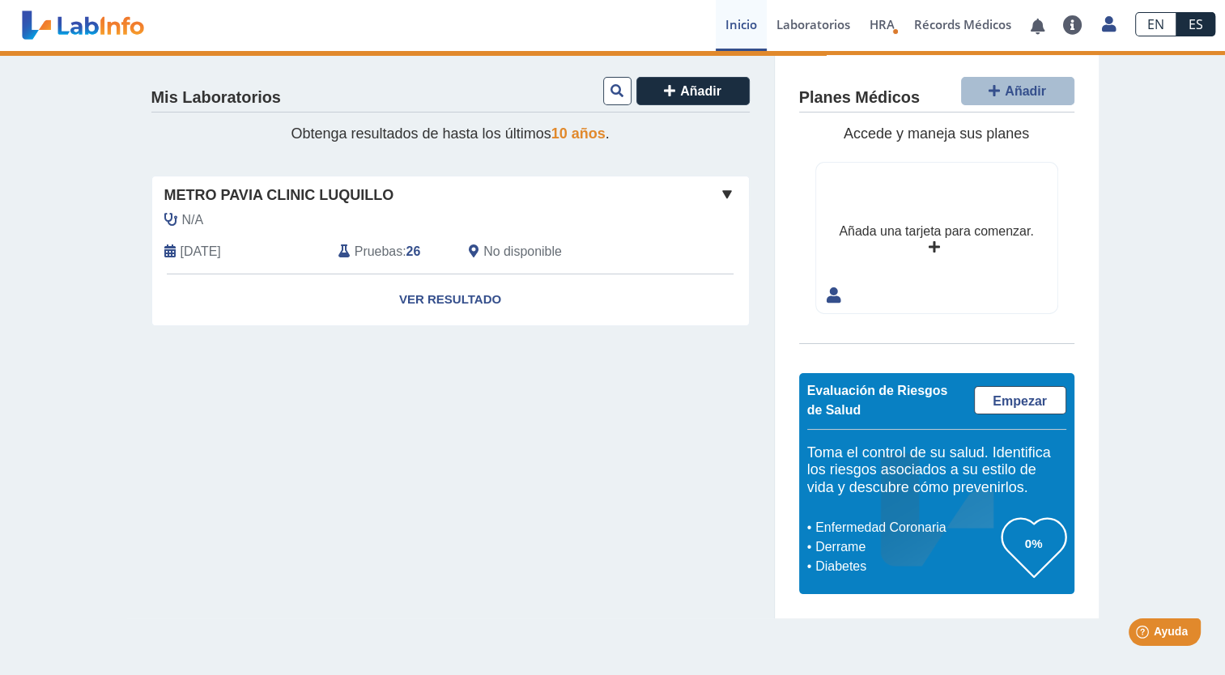
click at [935, 241] on icon at bounding box center [934, 247] width 11 height 13
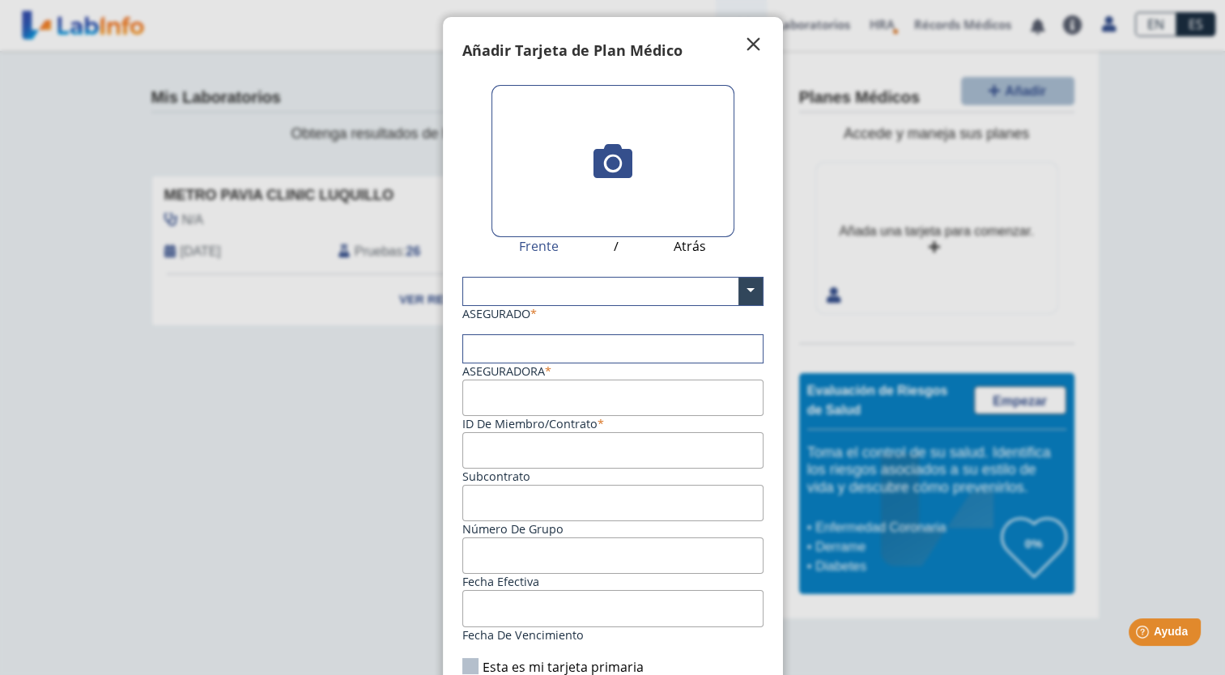
click at [744, 45] on span "" at bounding box center [753, 44] width 19 height 19
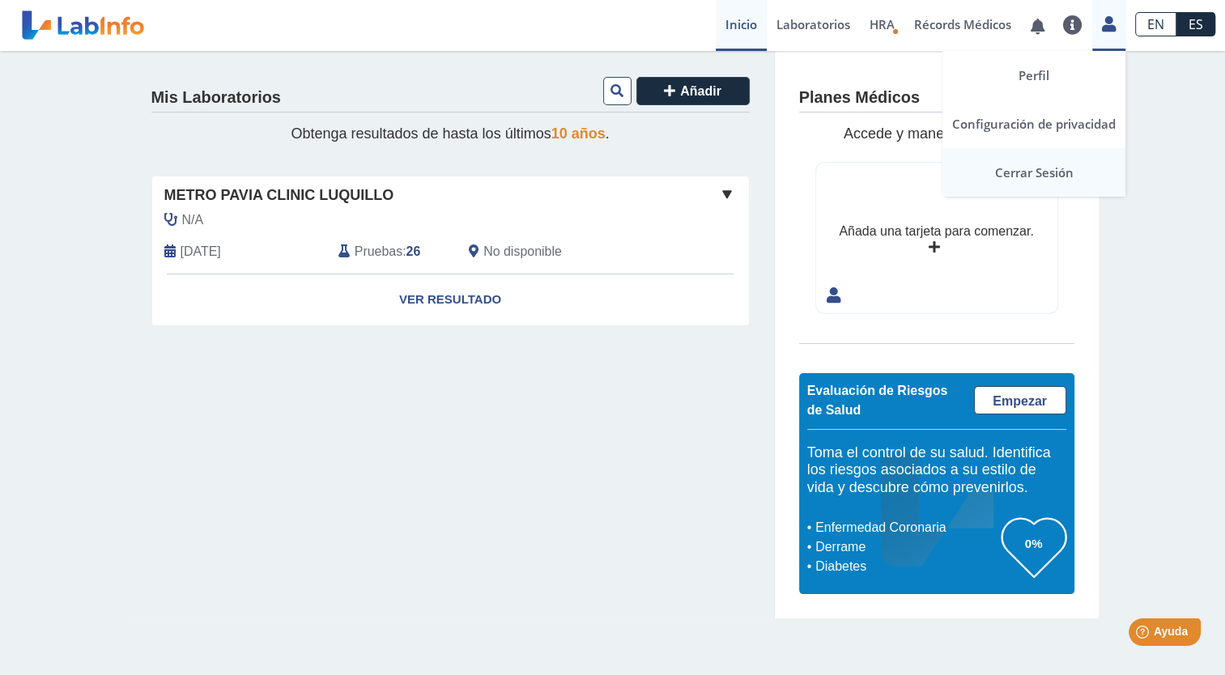
click at [1049, 165] on link "Cerrar Sesión" at bounding box center [1033, 172] width 183 height 49
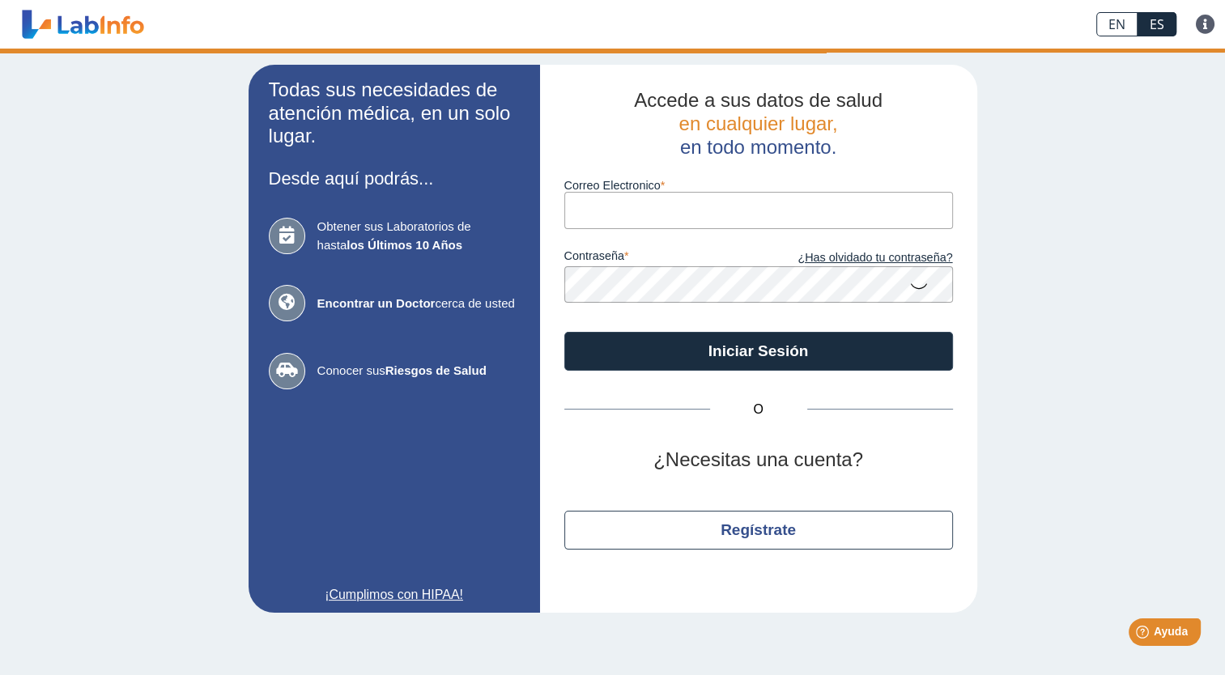
type input "giselleij@yahoo.com"
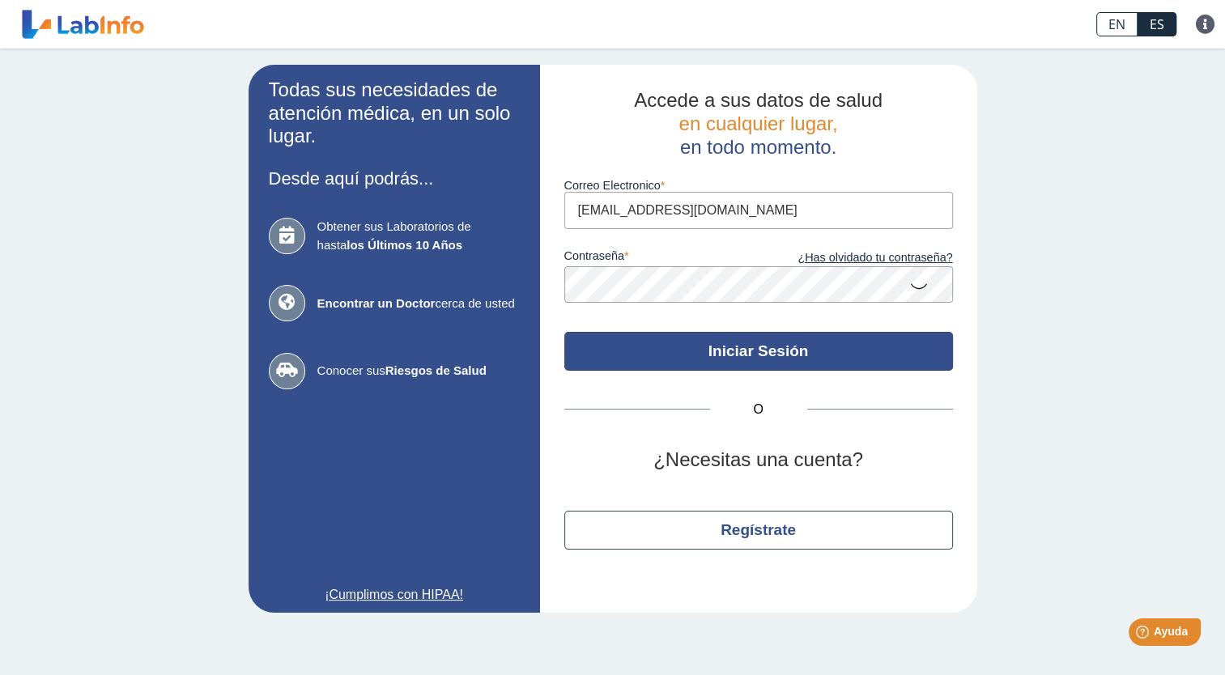
click at [706, 349] on button "Iniciar Sesión" at bounding box center [758, 351] width 389 height 39
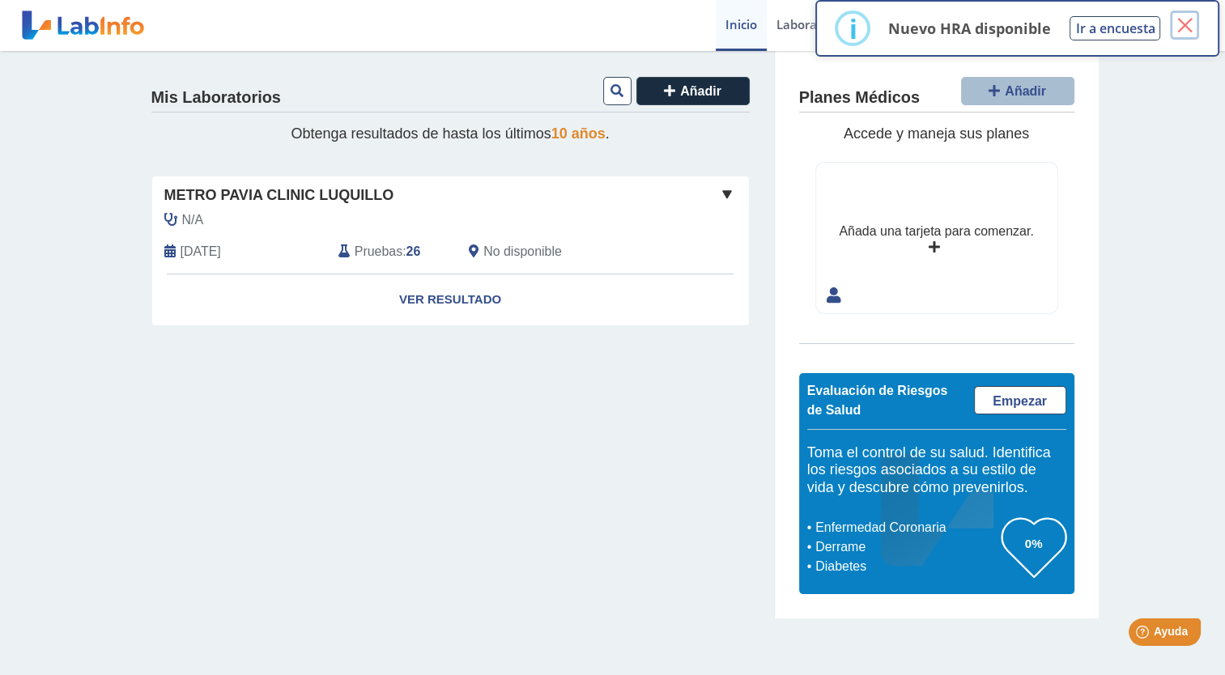
click at [1182, 22] on button "×" at bounding box center [1184, 25] width 29 height 29
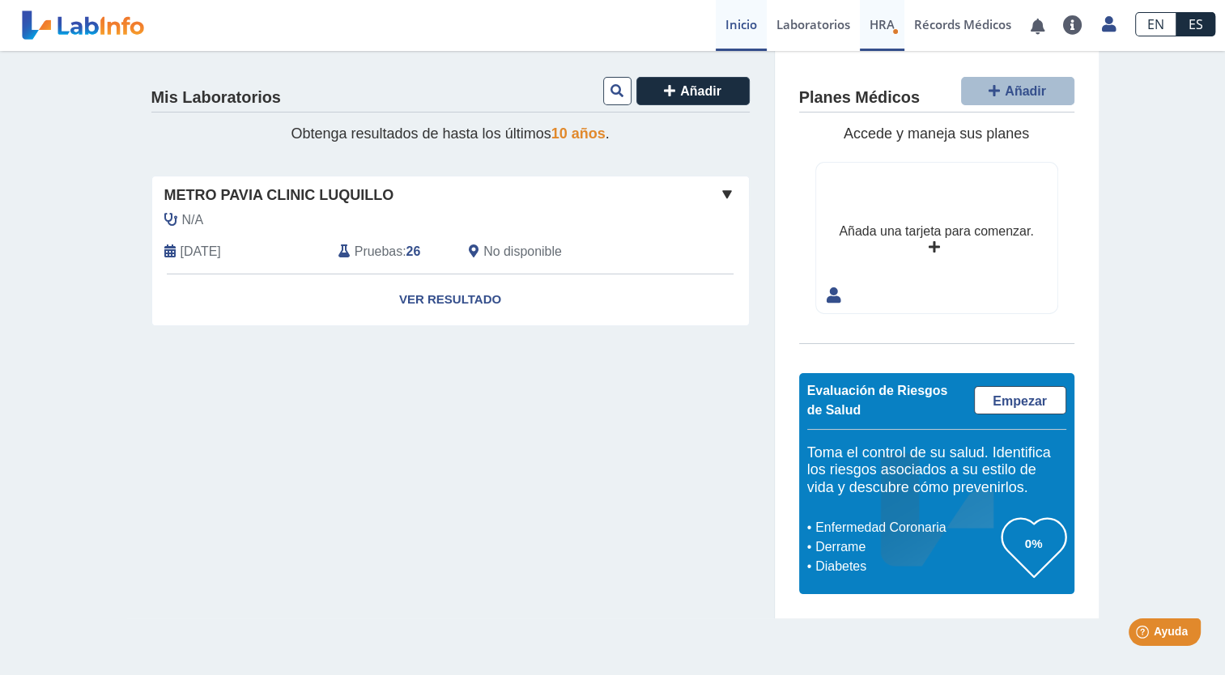
click at [891, 28] on span "HRA" at bounding box center [882, 24] width 25 height 16
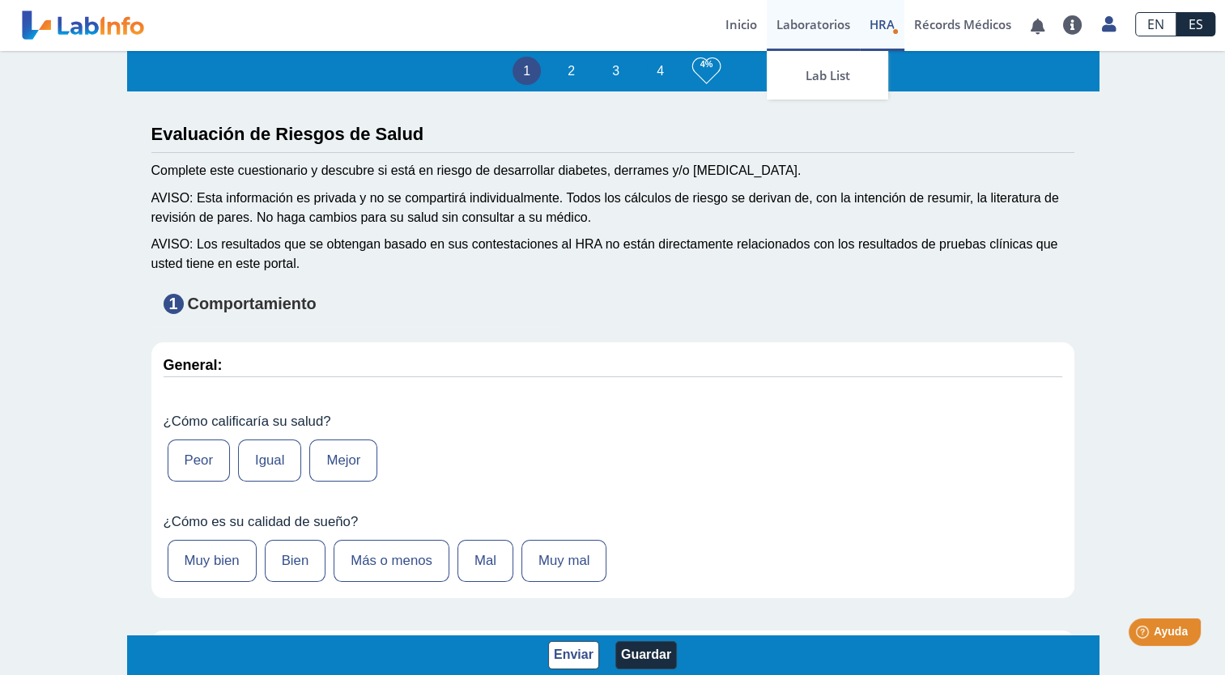
click at [811, 22] on link "Laboratorios" at bounding box center [813, 25] width 93 height 51
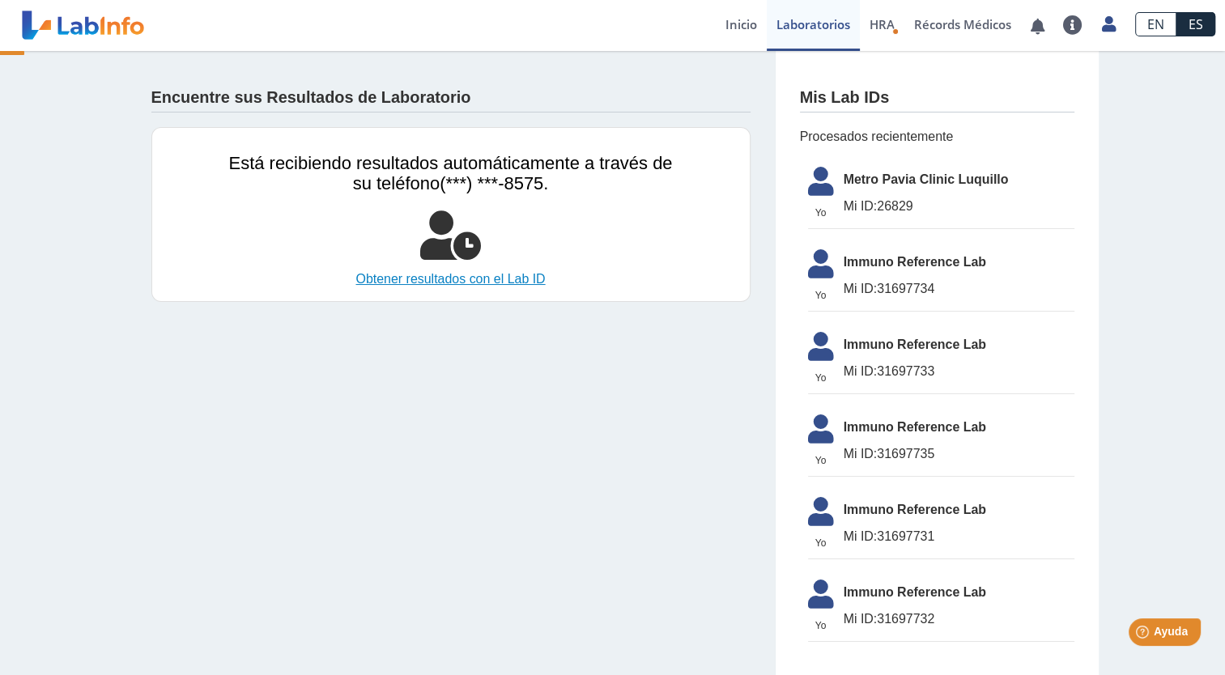
click at [511, 274] on link "Obtener resultados con el Lab ID" at bounding box center [451, 279] width 444 height 19
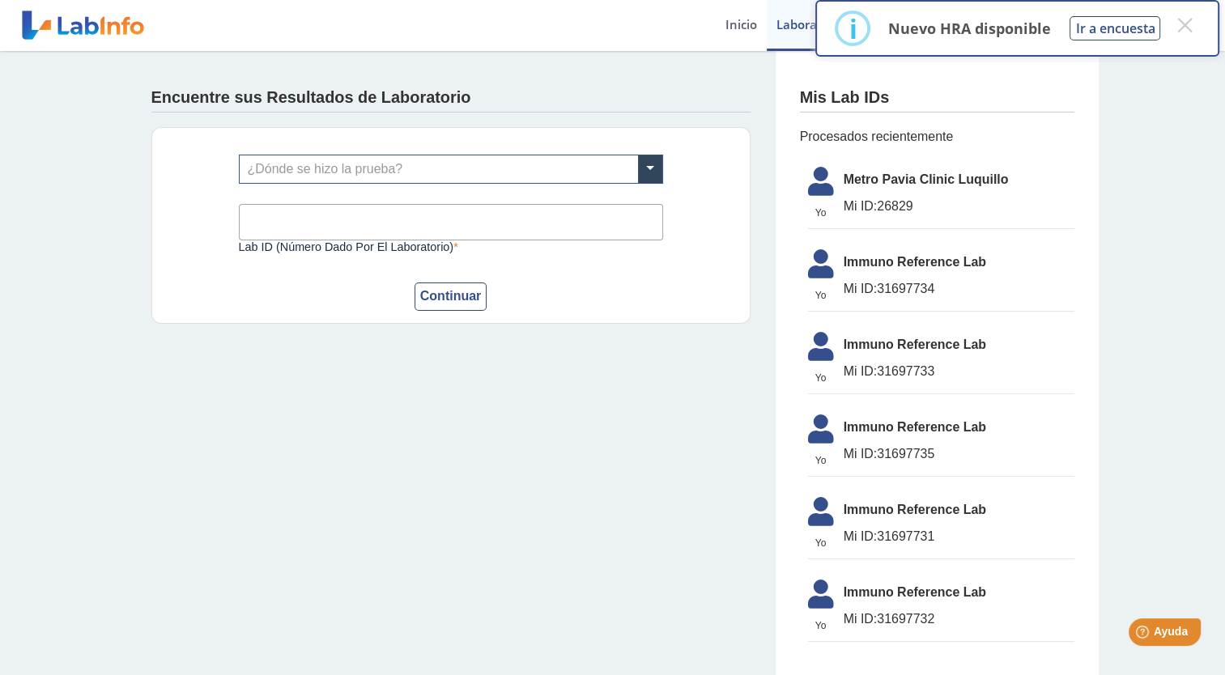
click at [419, 225] on input "Lab ID (número dado por el laboratorio)" at bounding box center [451, 222] width 424 height 36
type input "Luquillo"
click at [436, 291] on button "Continuar" at bounding box center [451, 297] width 73 height 28
click at [453, 313] on div "¿Dónde se hizo la prueba? Luquillo Lab ID (número dado por el laboratorio) Este…" at bounding box center [450, 225] width 599 height 197
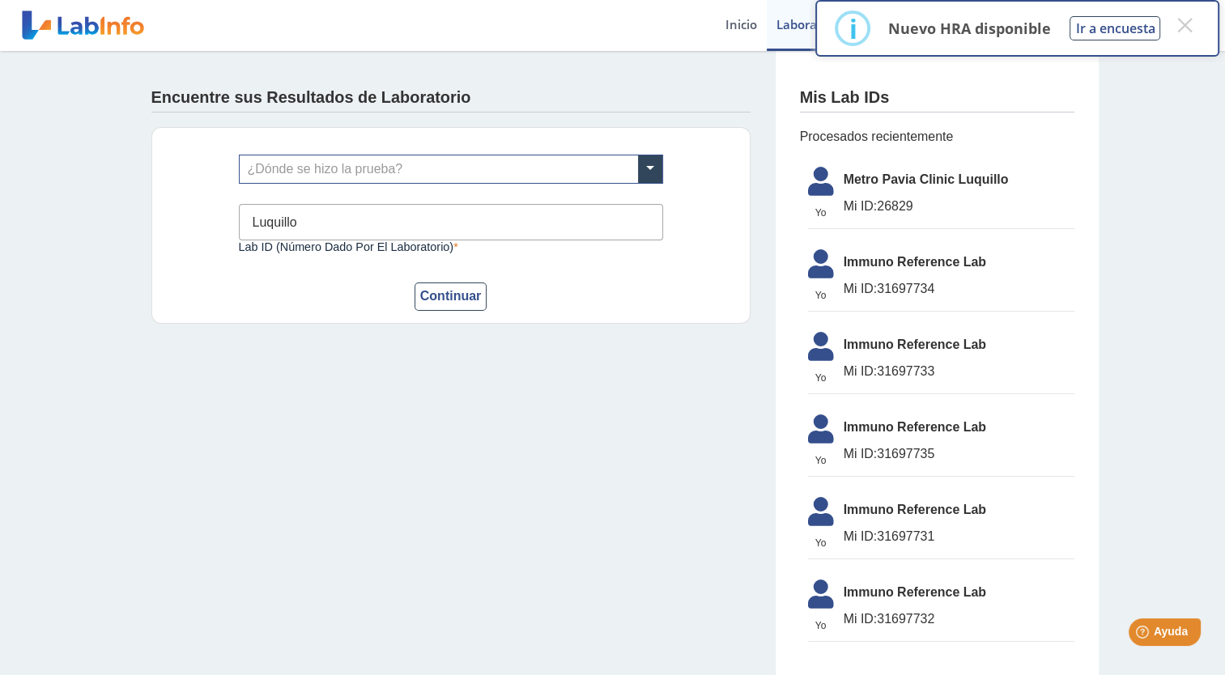
click at [915, 264] on span "Immuno Reference Lab" at bounding box center [959, 262] width 231 height 19
click at [908, 287] on span "Mi ID: 31697734" at bounding box center [959, 288] width 231 height 19
drag, startPoint x: 908, startPoint y: 287, endPoint x: 857, endPoint y: 306, distance: 55.1
click at [857, 306] on li "Yo Yo Immuno Reference Lab Mi ID: 31697734" at bounding box center [941, 276] width 266 height 70
click at [822, 293] on span "Yo" at bounding box center [820, 295] width 45 height 15
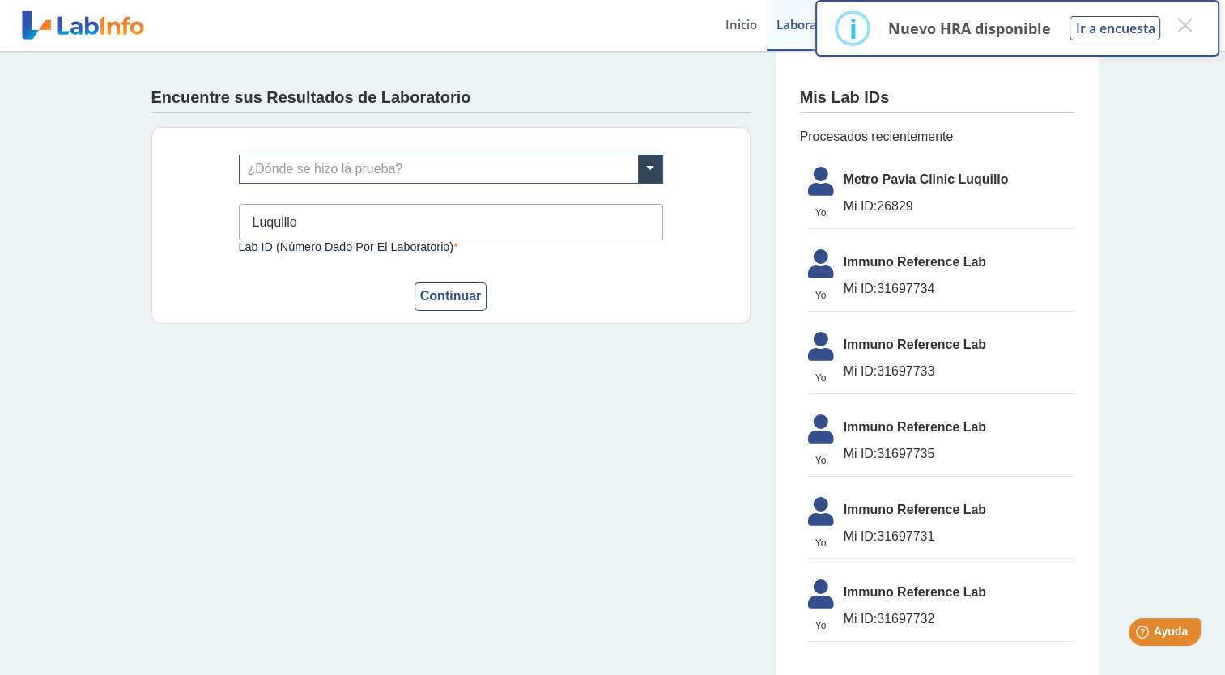
click at [822, 293] on span "Yo" at bounding box center [820, 295] width 45 height 15
click at [812, 290] on span "Yo" at bounding box center [820, 295] width 45 height 15
click at [810, 266] on icon at bounding box center [820, 268] width 45 height 39
drag, startPoint x: 810, startPoint y: 266, endPoint x: 812, endPoint y: 244, distance: 21.9
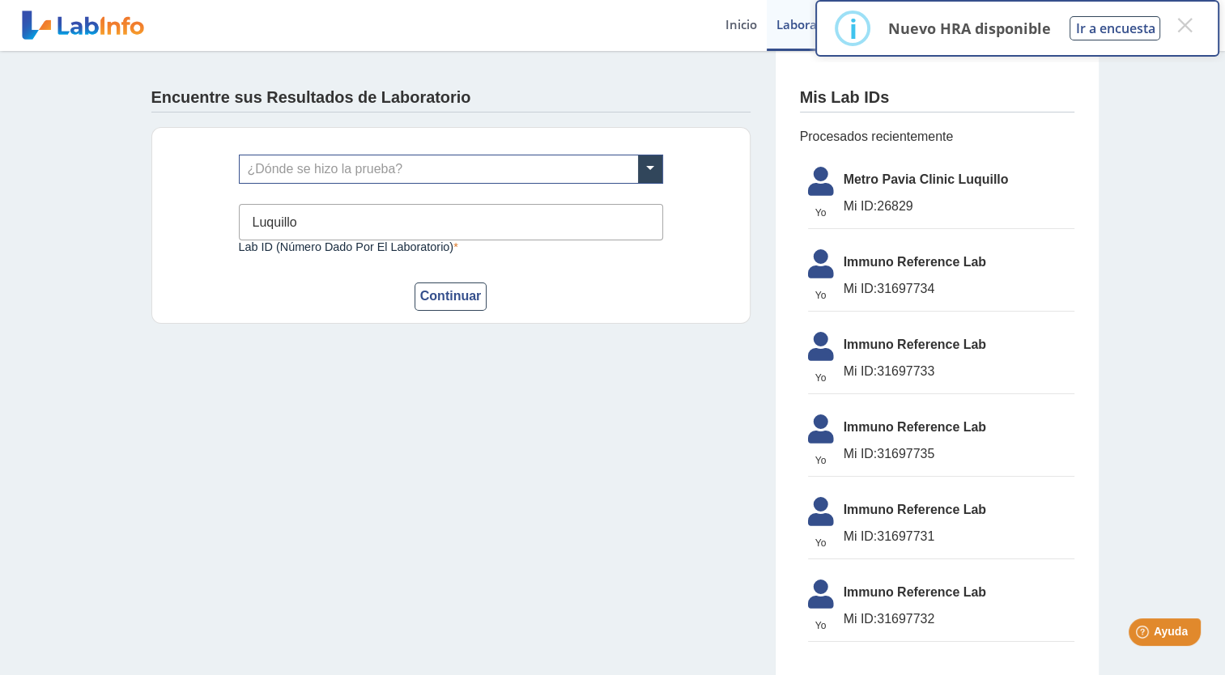
click at [812, 251] on icon at bounding box center [820, 268] width 45 height 39
click at [822, 184] on icon at bounding box center [820, 186] width 45 height 39
drag, startPoint x: 822, startPoint y: 184, endPoint x: 1108, endPoint y: 57, distance: 313.5
click at [907, 117] on div "Mis Lab IDs Procesados recientemente Yo Yo Yo Metro Pavia Clinic Luquillo Mi ID…" at bounding box center [937, 369] width 324 height 637
click at [1185, 24] on button "×" at bounding box center [1184, 25] width 29 height 29
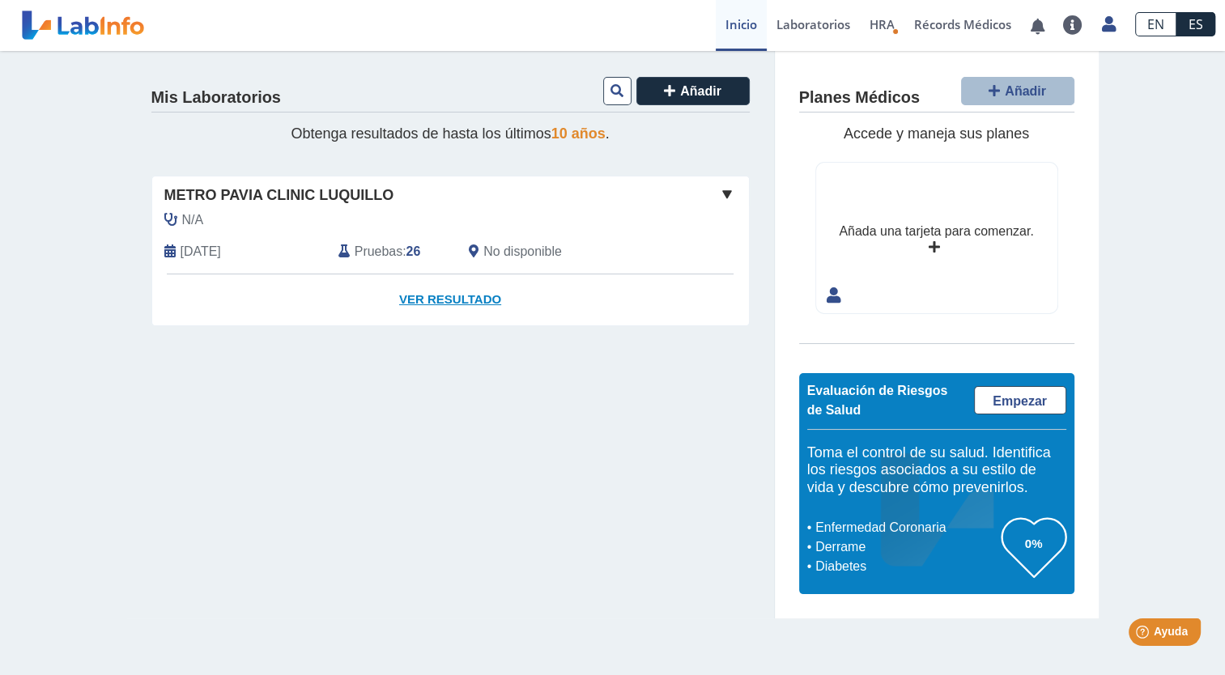
click at [432, 293] on link "Ver Resultado" at bounding box center [450, 299] width 597 height 51
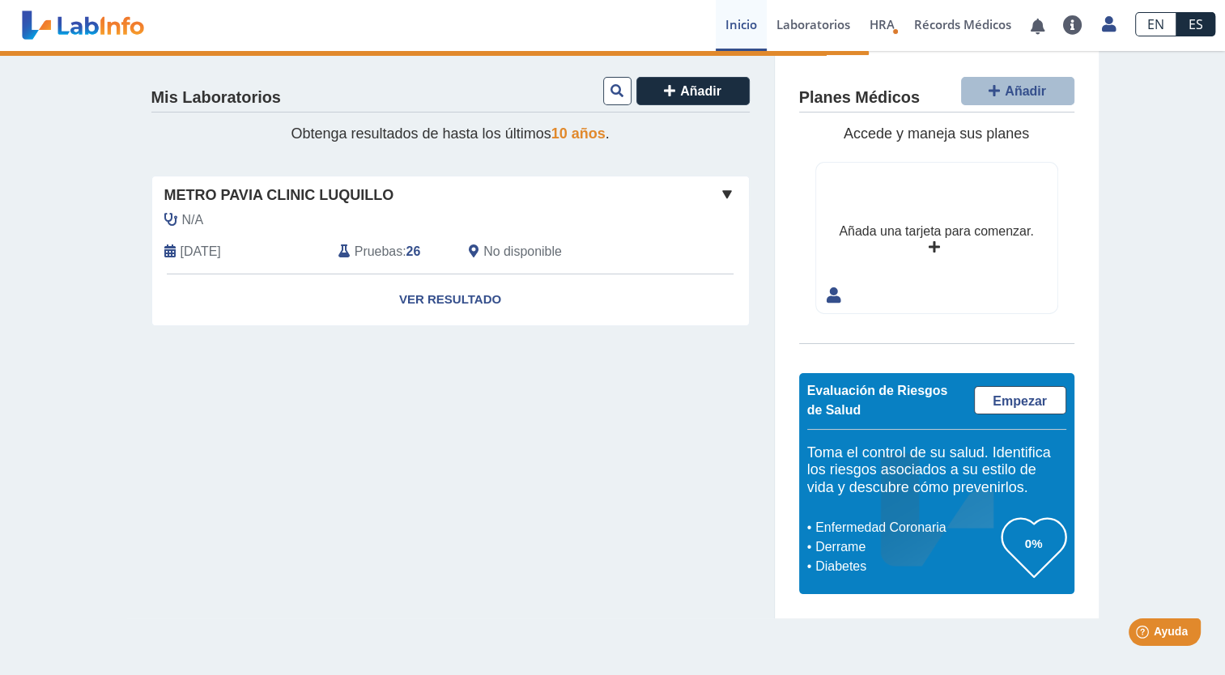
click at [221, 247] on span "[DATE]" at bounding box center [201, 251] width 40 height 19
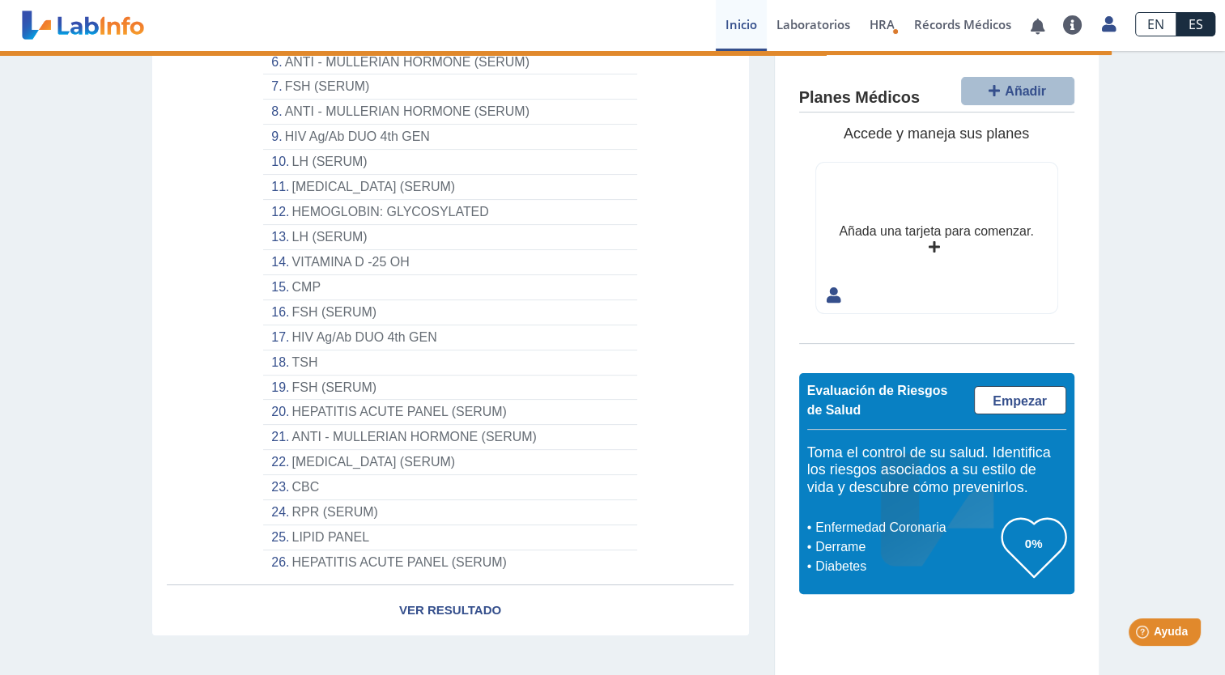
scroll to position [392, 0]
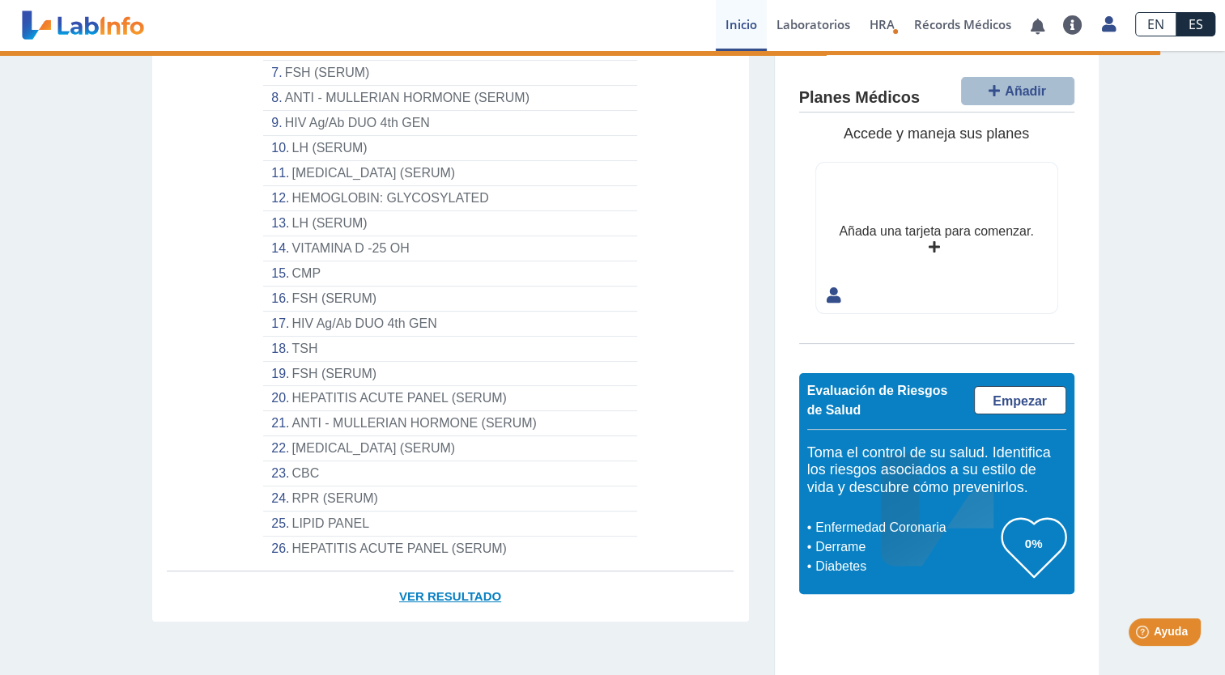
click at [450, 597] on link "Ver Resultado" at bounding box center [450, 597] width 597 height 51
click at [356, 546] on li "HEPATITIS ACUTE PANEL (SERUM)" at bounding box center [449, 549] width 373 height 24
click at [269, 542] on li "HEPATITIS ACUTE PANEL (SERUM)" at bounding box center [449, 549] width 373 height 24
click at [468, 540] on li "HEPATITIS ACUTE PANEL (SERUM)" at bounding box center [449, 549] width 373 height 24
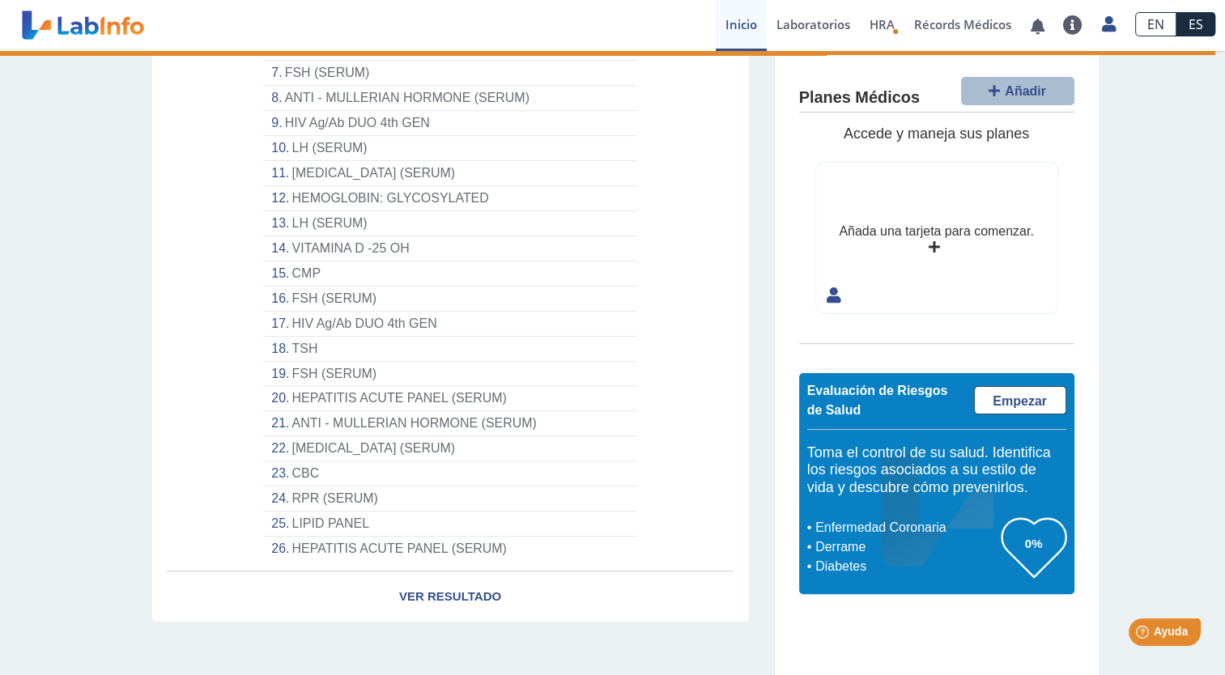
click at [393, 121] on li "HIV Ag/Ab DUO 4th GEN" at bounding box center [449, 123] width 373 height 25
click at [400, 87] on li "ANTI - MULLERIAN HORMONE (SERUM)" at bounding box center [449, 98] width 373 height 25
click at [347, 71] on li "FSH (SERUM)" at bounding box center [449, 73] width 373 height 25
select select "**********"
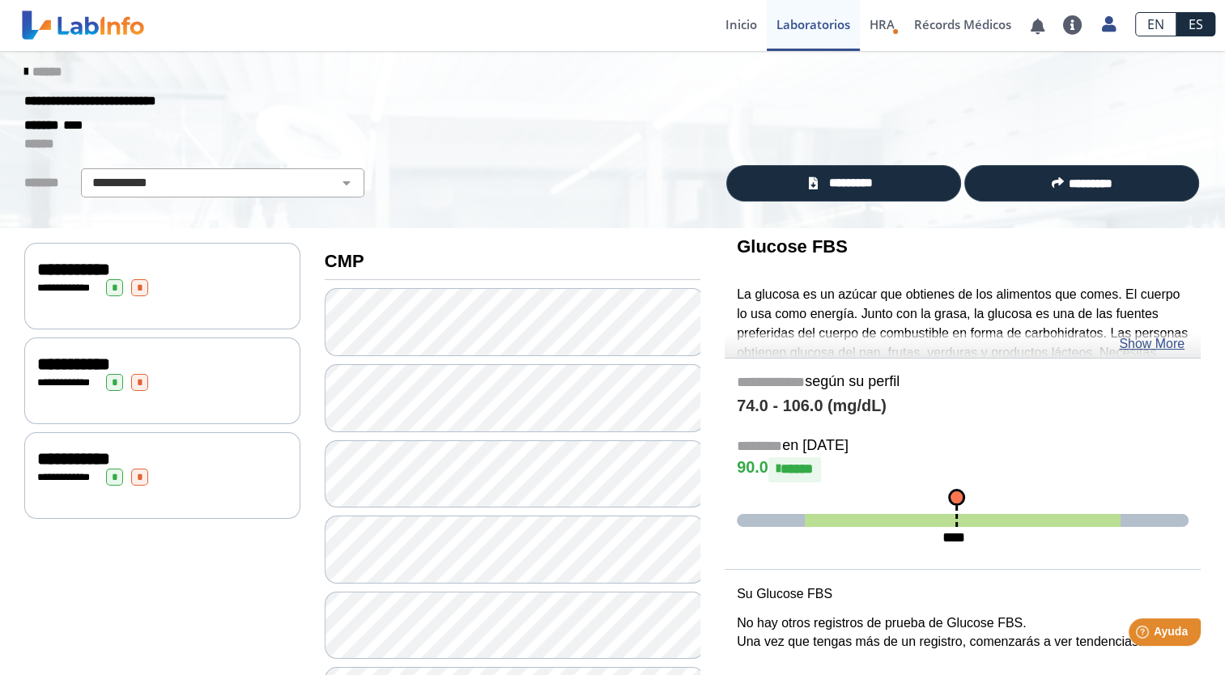
scroll to position [14, 0]
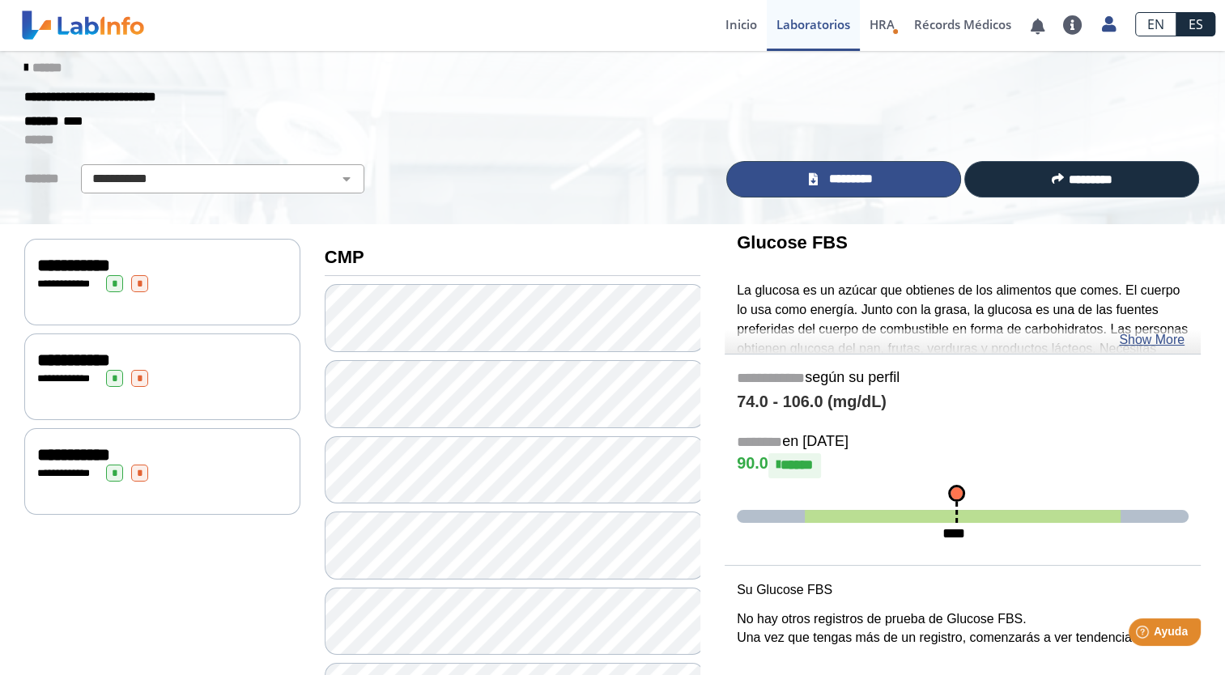
click at [840, 182] on span "*********" at bounding box center [851, 179] width 56 height 19
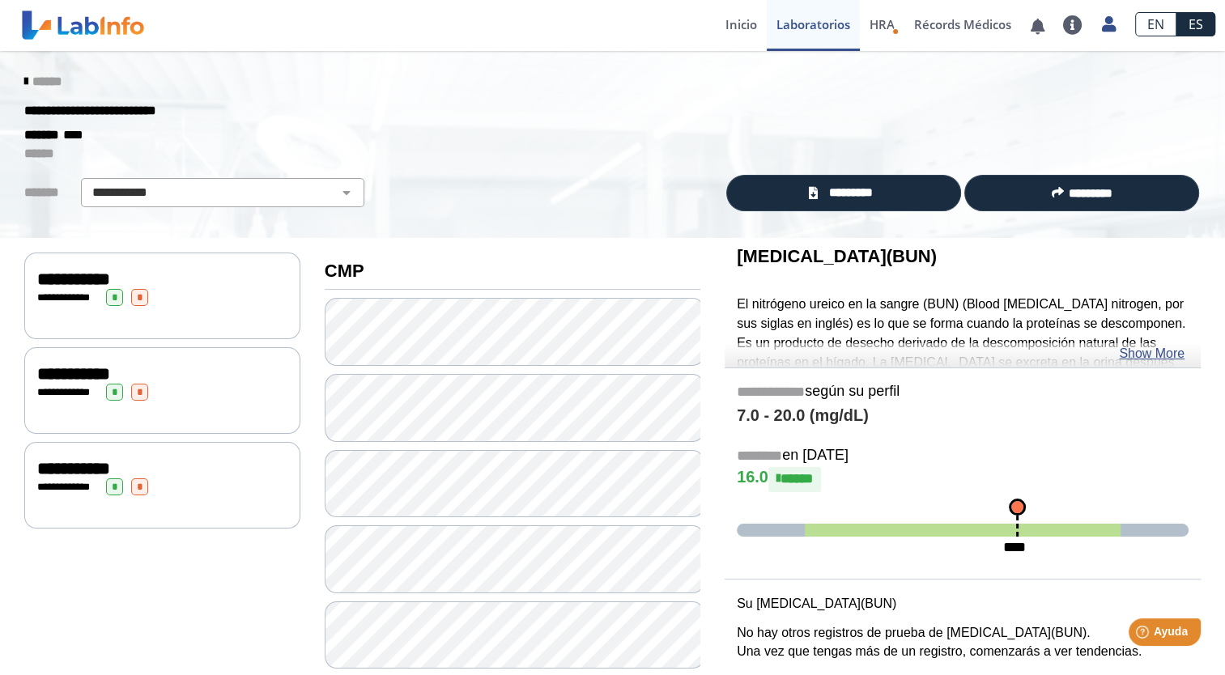
click at [28, 94] on div "******" at bounding box center [612, 81] width 1201 height 29
click at [41, 83] on span "******" at bounding box center [46, 81] width 29 height 12
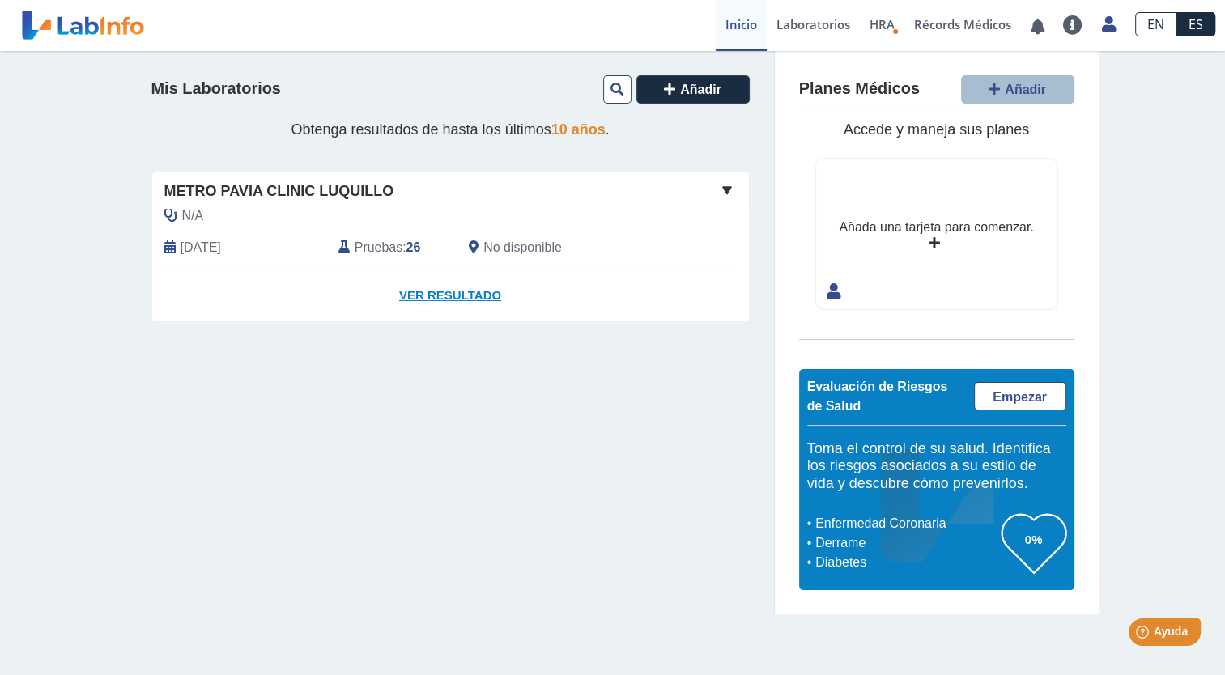
click at [424, 290] on link "Ver Resultado" at bounding box center [450, 295] width 597 height 51
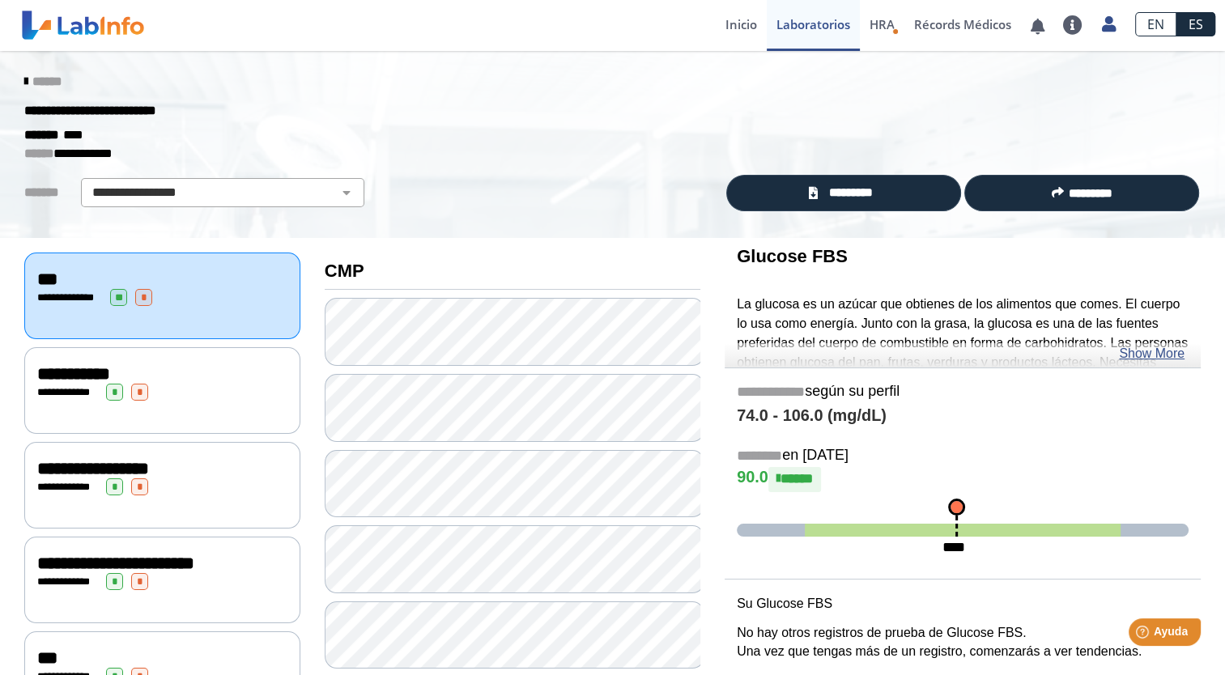
click at [236, 373] on div "**********" at bounding box center [162, 373] width 250 height 19
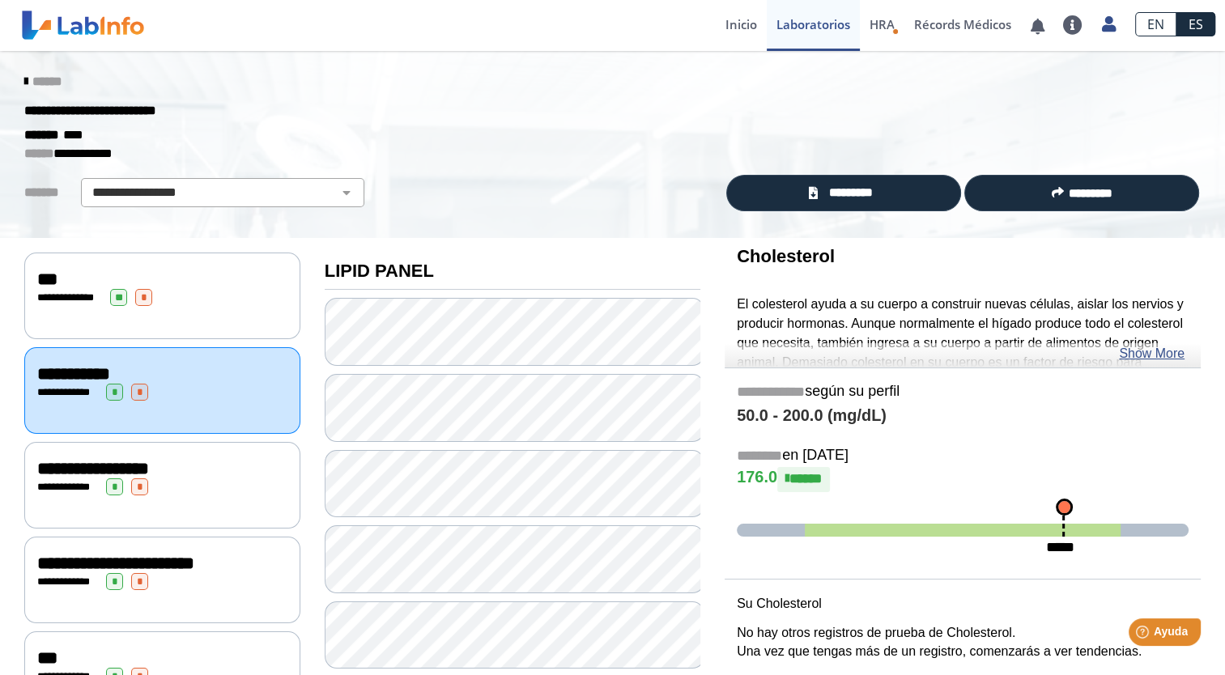
click at [164, 484] on div "**********" at bounding box center [162, 486] width 250 height 17
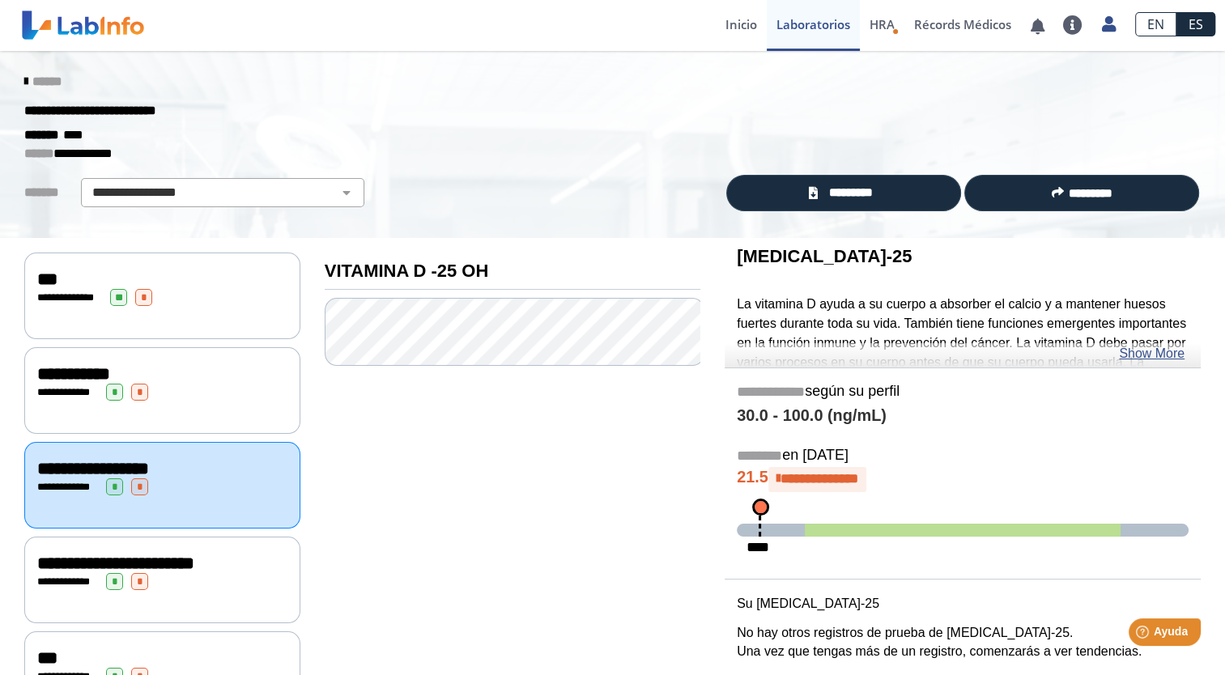
drag, startPoint x: 1234, startPoint y: 665, endPoint x: 615, endPoint y: 595, distance: 622.5
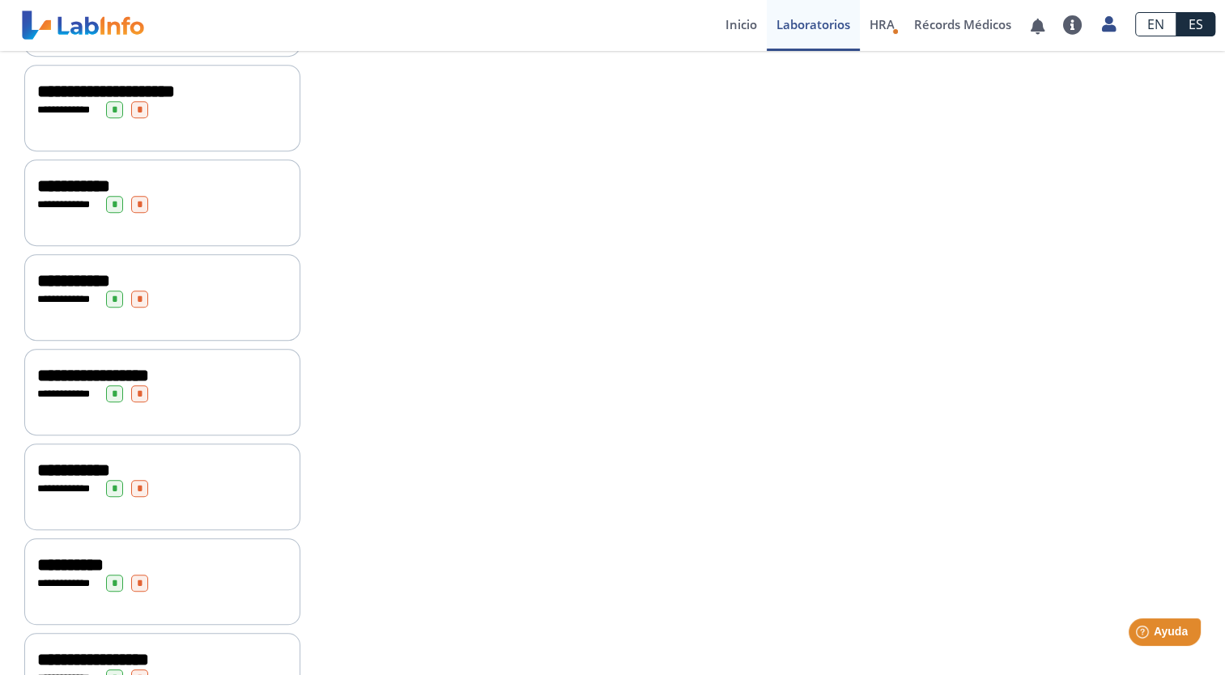
scroll to position [946, 0]
click at [476, 451] on div "**********" at bounding box center [513, 530] width 400 height 2477
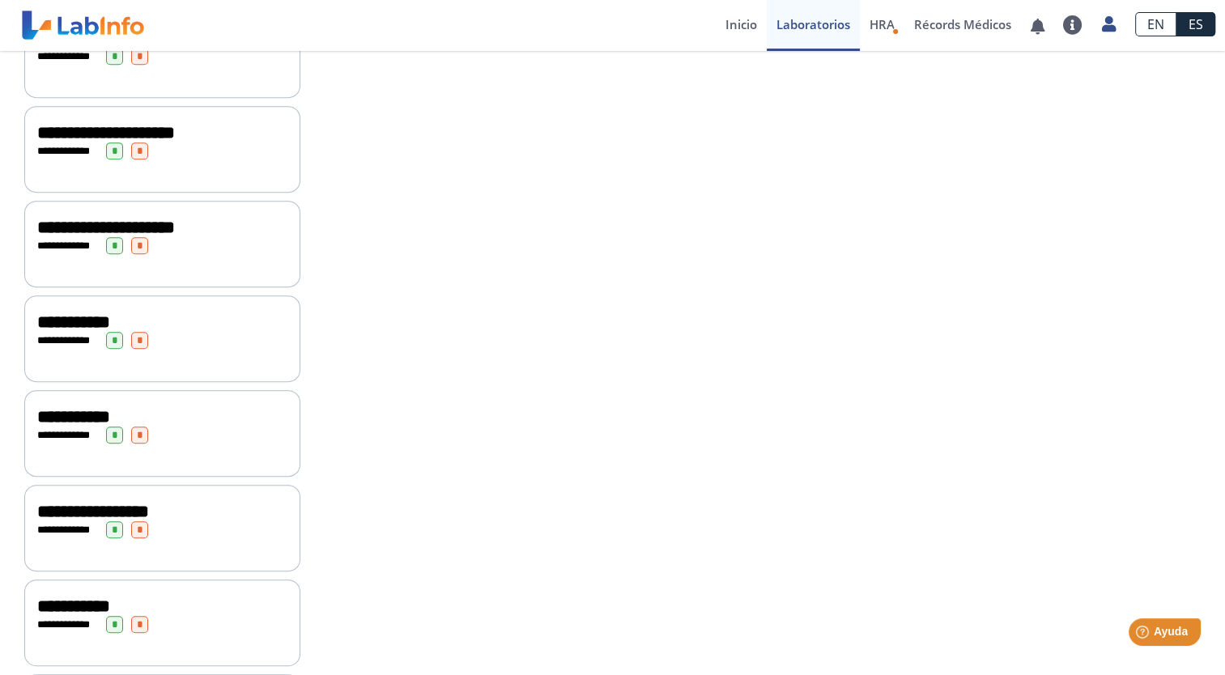
scroll to position [0, 0]
